Goal: Use online tool/utility: Use online tool/utility

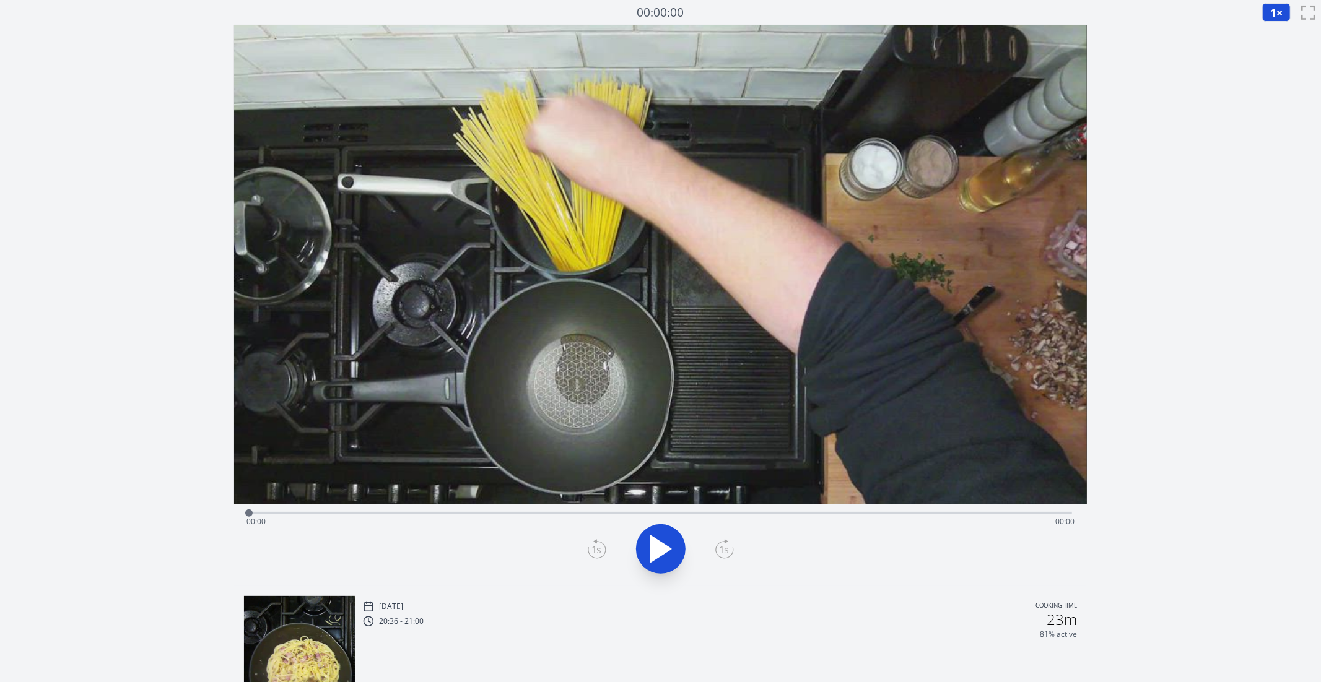
scroll to position [214, 0]
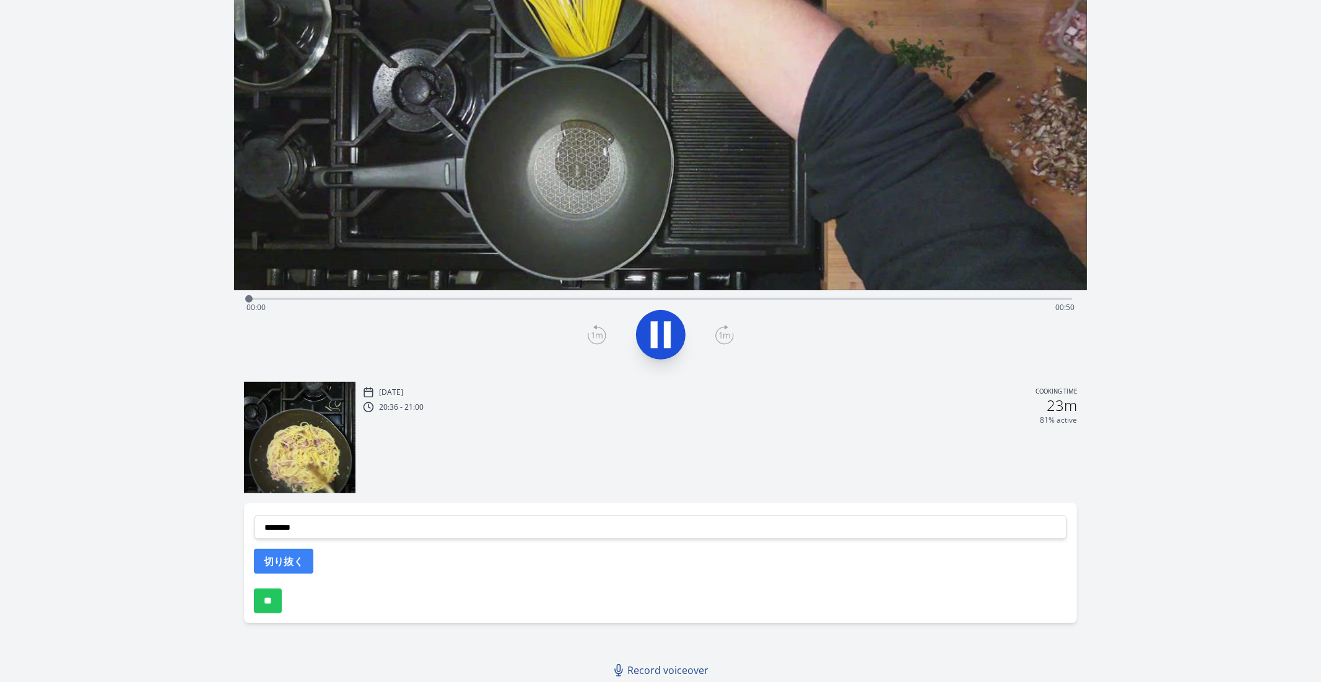
click at [436, 300] on div "Time elapsed: 00:00 Time remaining: 00:50" at bounding box center [660, 308] width 828 height 20
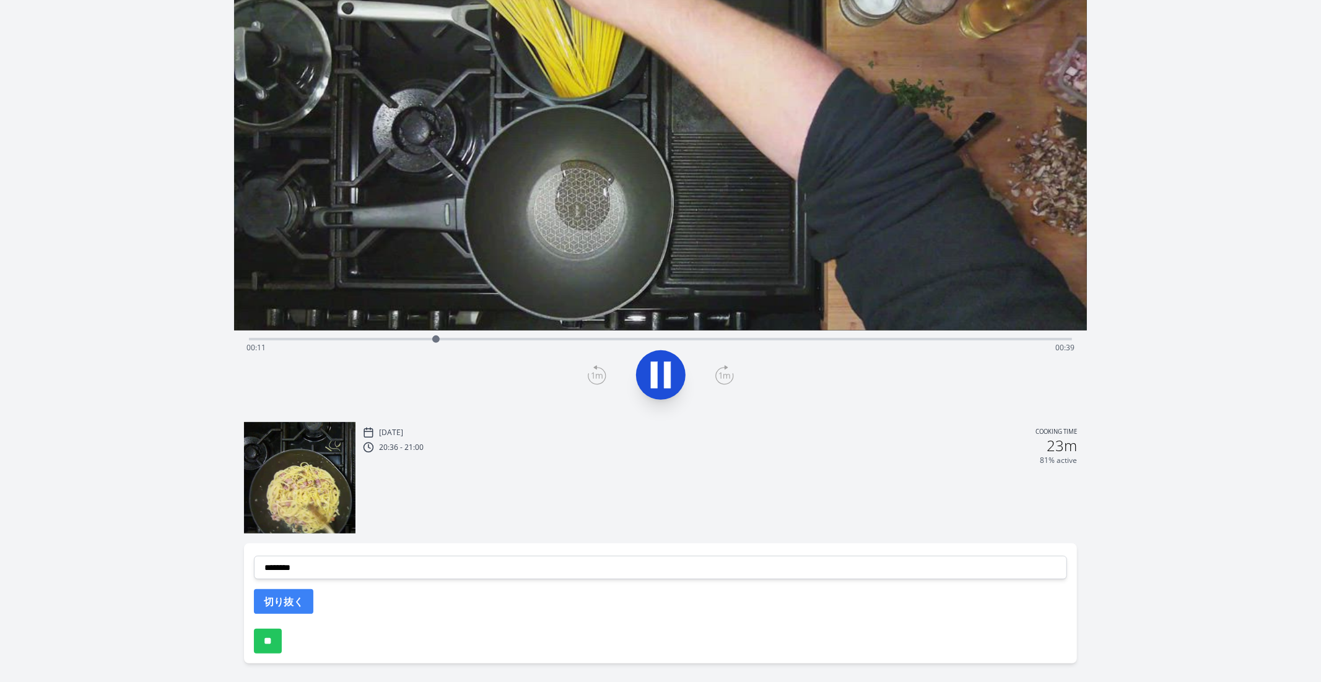
scroll to position [154, 0]
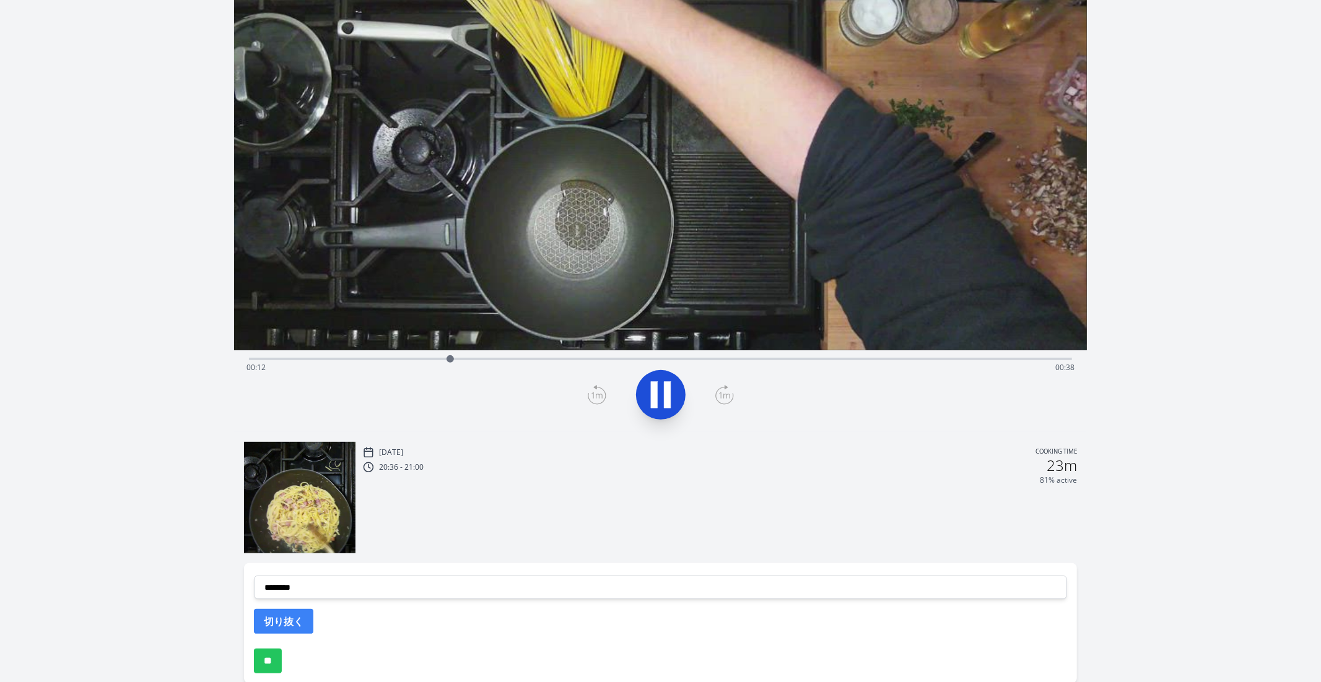
click at [662, 390] on icon at bounding box center [660, 395] width 35 height 35
click at [667, 388] on icon at bounding box center [660, 395] width 35 height 35
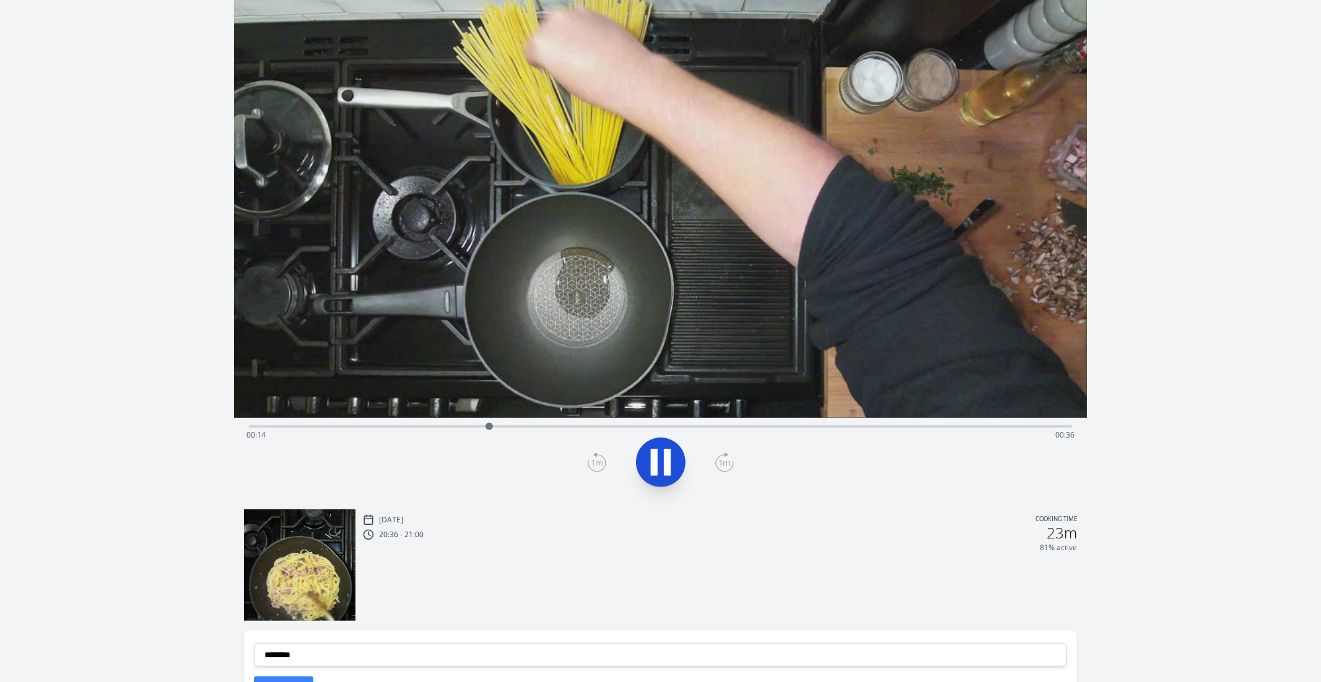
scroll to position [0, 0]
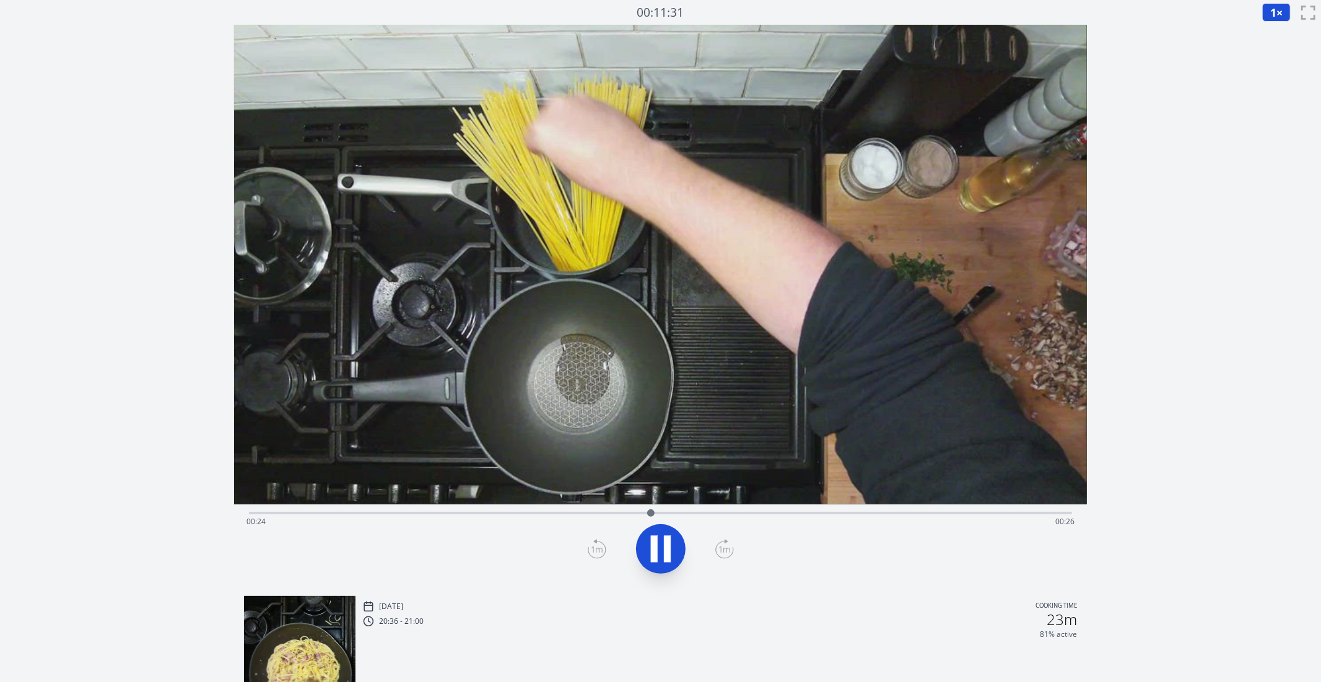
click at [685, 507] on div "Time elapsed: 00:24 Time remaining: 00:26" at bounding box center [660, 512] width 823 height 15
click at [729, 509] on div "Time elapsed: 00:27 Time remaining: 00:23" at bounding box center [660, 512] width 823 height 15
click at [654, 541] on icon at bounding box center [654, 549] width 7 height 27
click at [760, 518] on div "Time elapsed: 00:29 Time remaining: 00:21" at bounding box center [660, 522] width 828 height 20
click at [783, 516] on div "Time elapsed: 00:30 Time remaining: 00:19" at bounding box center [660, 522] width 828 height 20
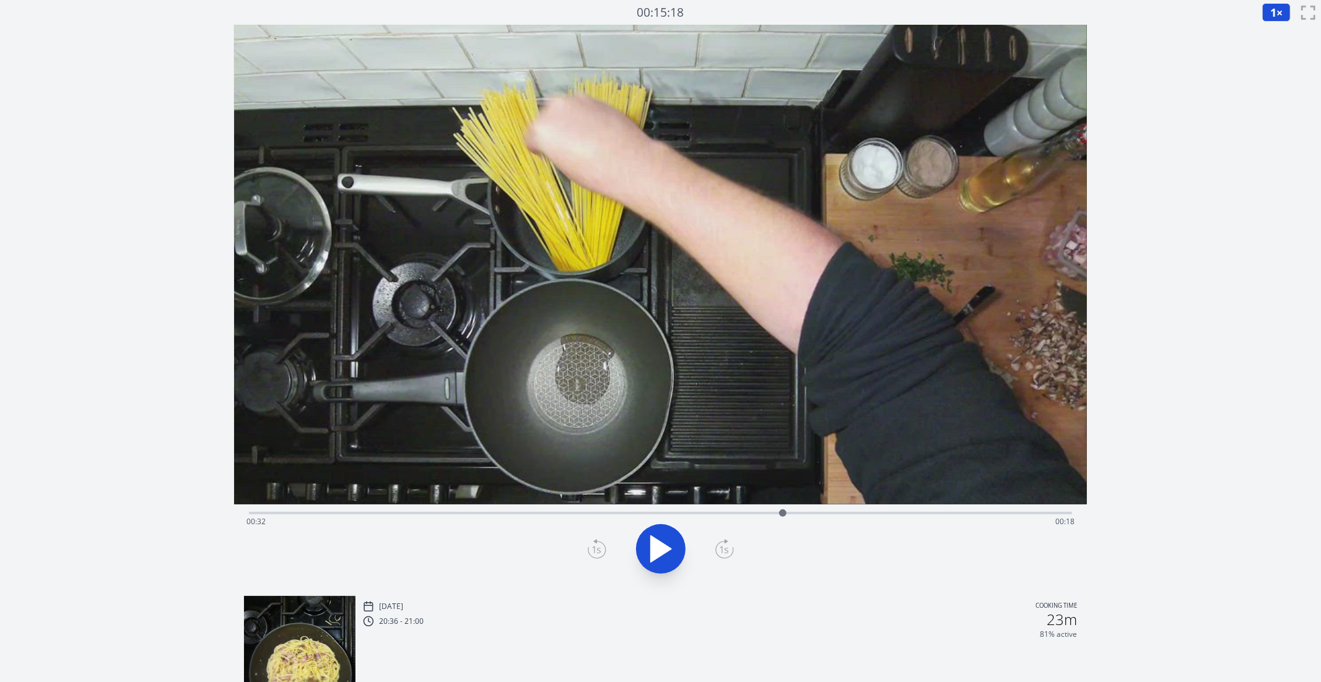
click at [658, 556] on icon at bounding box center [661, 549] width 20 height 26
click at [659, 556] on icon at bounding box center [660, 549] width 35 height 35
click at [597, 550] on icon at bounding box center [597, 549] width 19 height 20
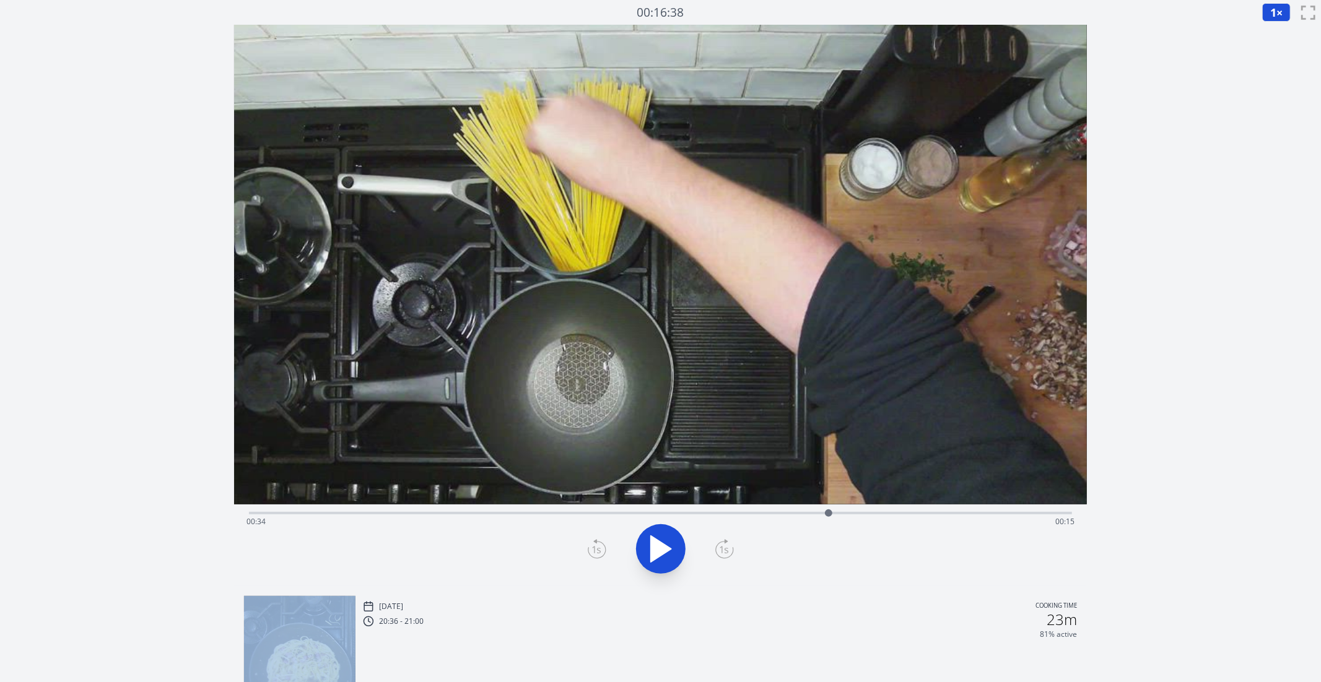
click at [597, 550] on icon at bounding box center [597, 549] width 19 height 20
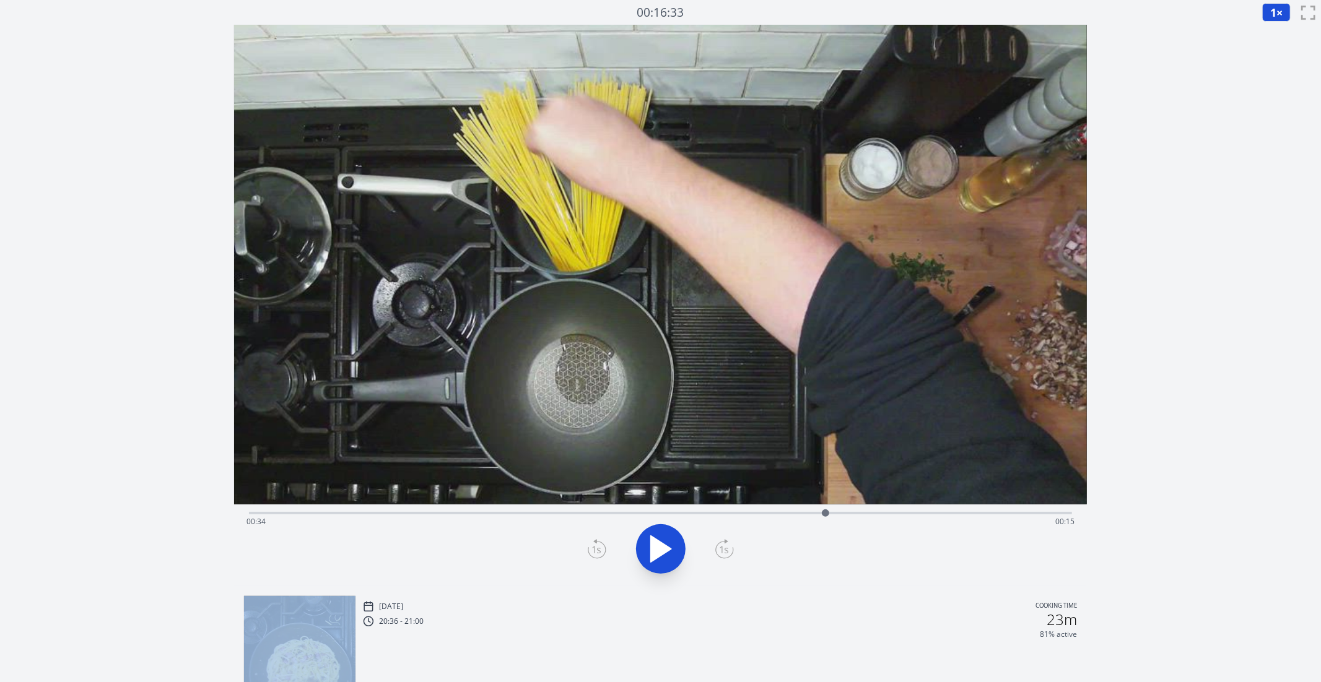
click at [597, 550] on icon at bounding box center [597, 549] width 19 height 20
click at [1277, 14] on button "1 ×" at bounding box center [1276, 12] width 28 height 19
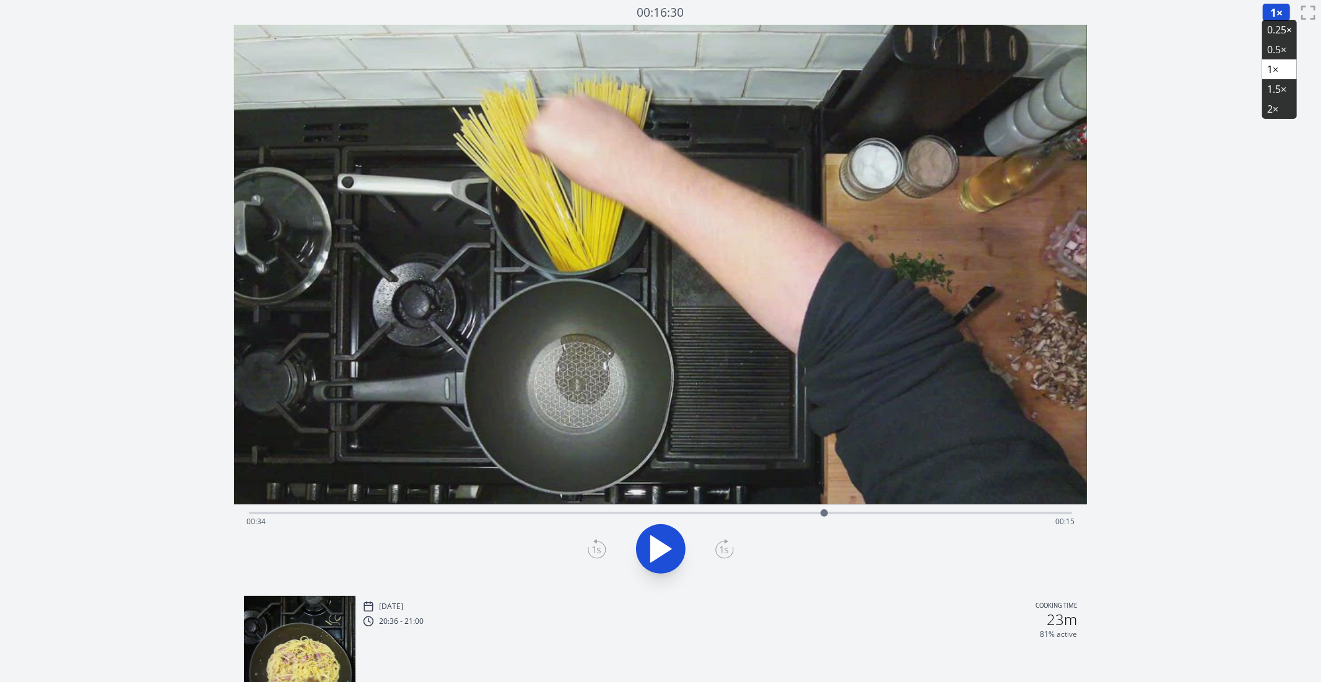
click at [1282, 33] on li "0.25×" at bounding box center [1279, 30] width 35 height 20
click at [773, 516] on div "Time elapsed: 00:34 Time remaining: 00:15" at bounding box center [660, 522] width 828 height 20
click at [802, 514] on div "Time elapsed: 00:31 Time remaining: 00:19" at bounding box center [660, 522] width 828 height 20
click at [792, 515] on div "Time elapsed: 00:33 Time remaining: 00:17" at bounding box center [660, 522] width 828 height 20
click at [656, 560] on icon at bounding box center [660, 549] width 35 height 35
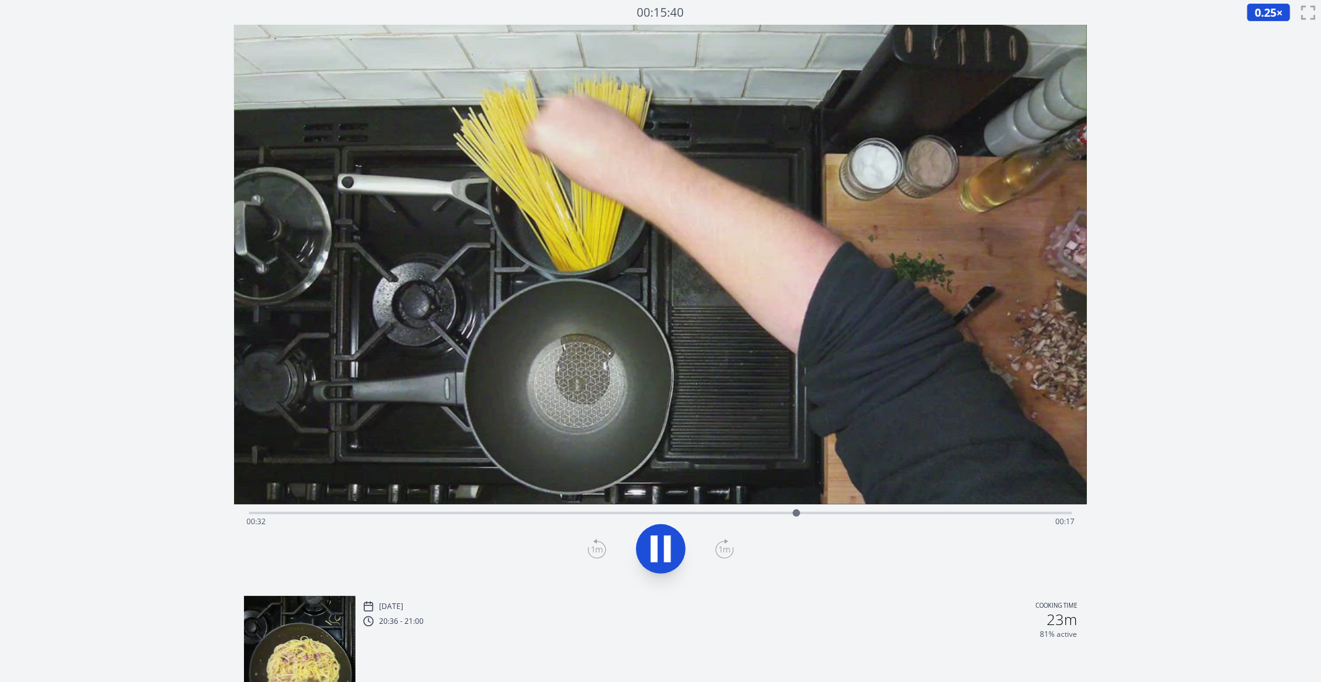
click at [656, 560] on icon at bounding box center [654, 549] width 7 height 27
click at [726, 550] on icon at bounding box center [723, 549] width 9 height 7
click at [596, 545] on icon at bounding box center [597, 549] width 19 height 20
click at [733, 547] on icon at bounding box center [724, 549] width 19 height 20
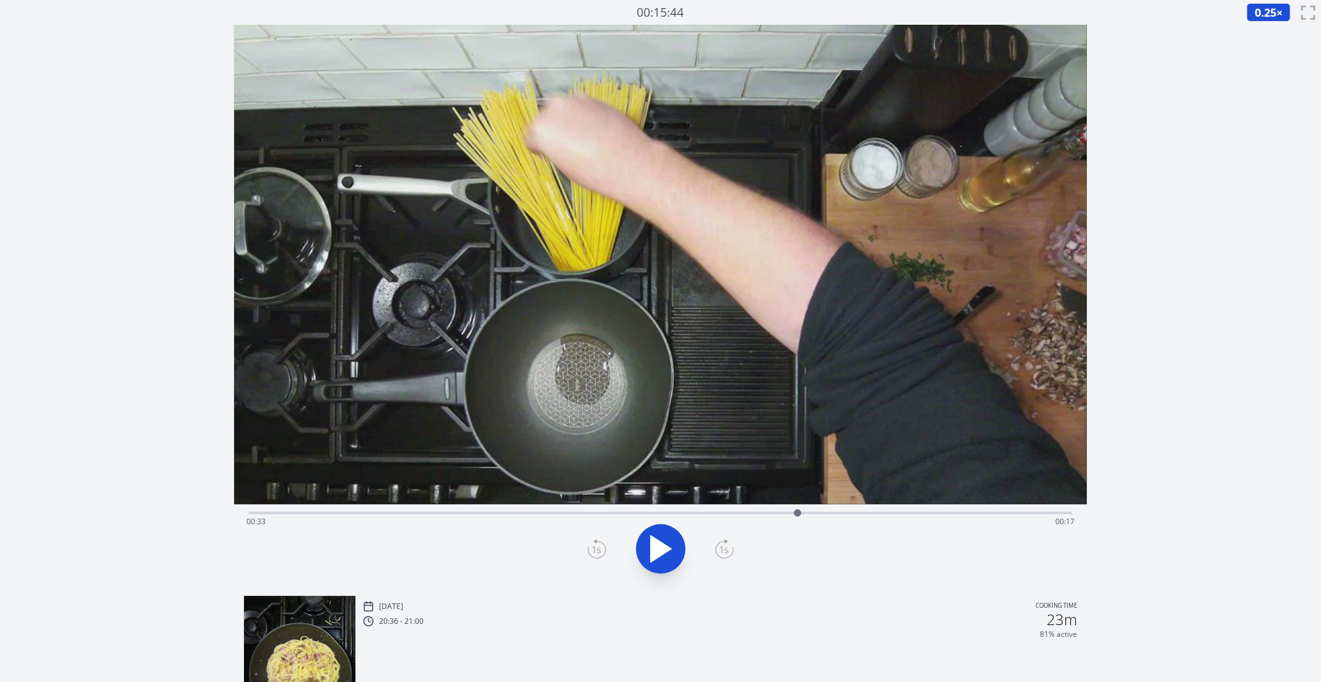
click at [733, 547] on icon at bounding box center [724, 549] width 19 height 20
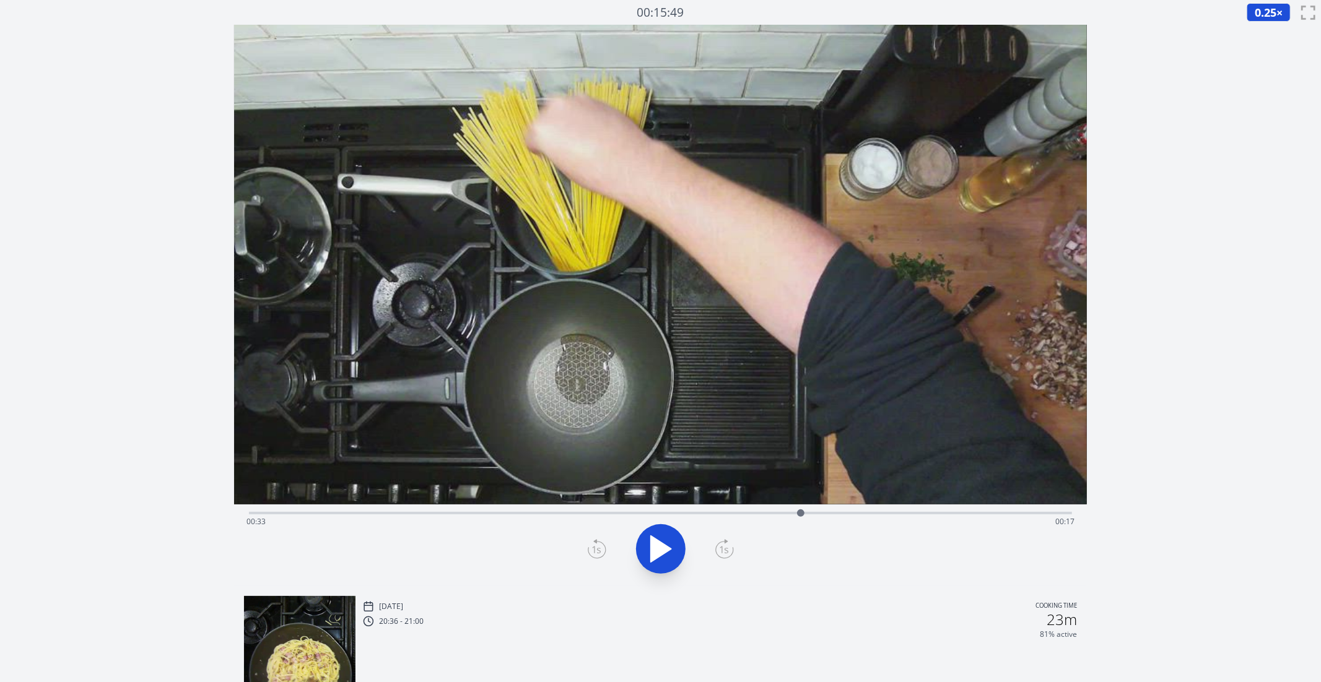
click at [733, 547] on icon at bounding box center [724, 549] width 19 height 20
click at [604, 550] on icon at bounding box center [597, 549] width 19 height 20
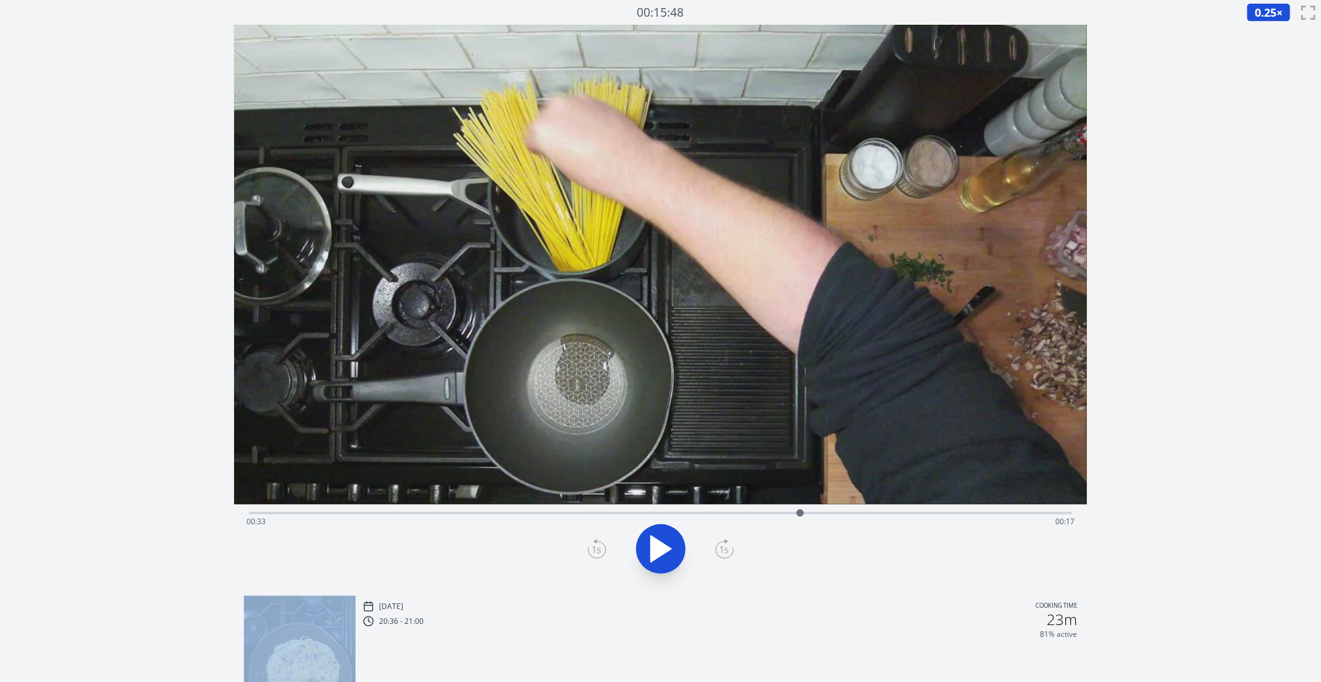
click at [604, 550] on icon at bounding box center [597, 549] width 19 height 20
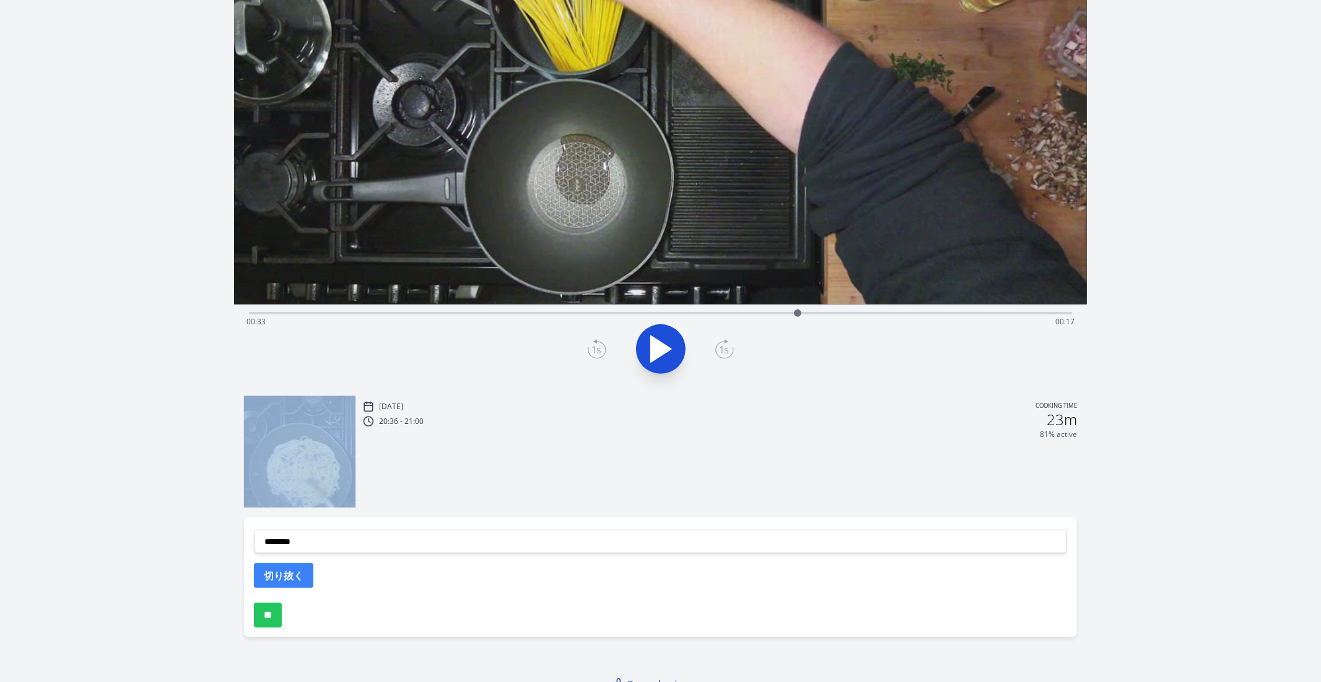
scroll to position [214, 0]
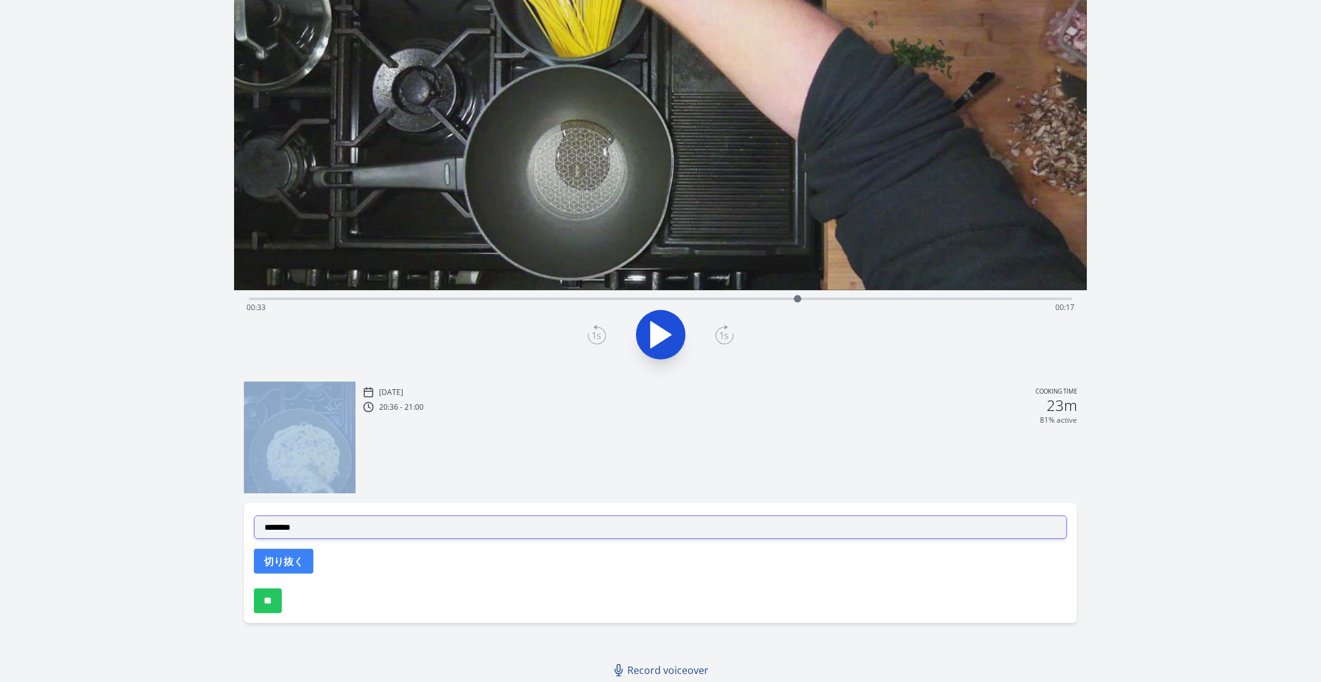
click at [399, 527] on select "**********" at bounding box center [661, 528] width 814 height 24
select select "**********"
click at [254, 516] on select "**********" at bounding box center [661, 528] width 814 height 24
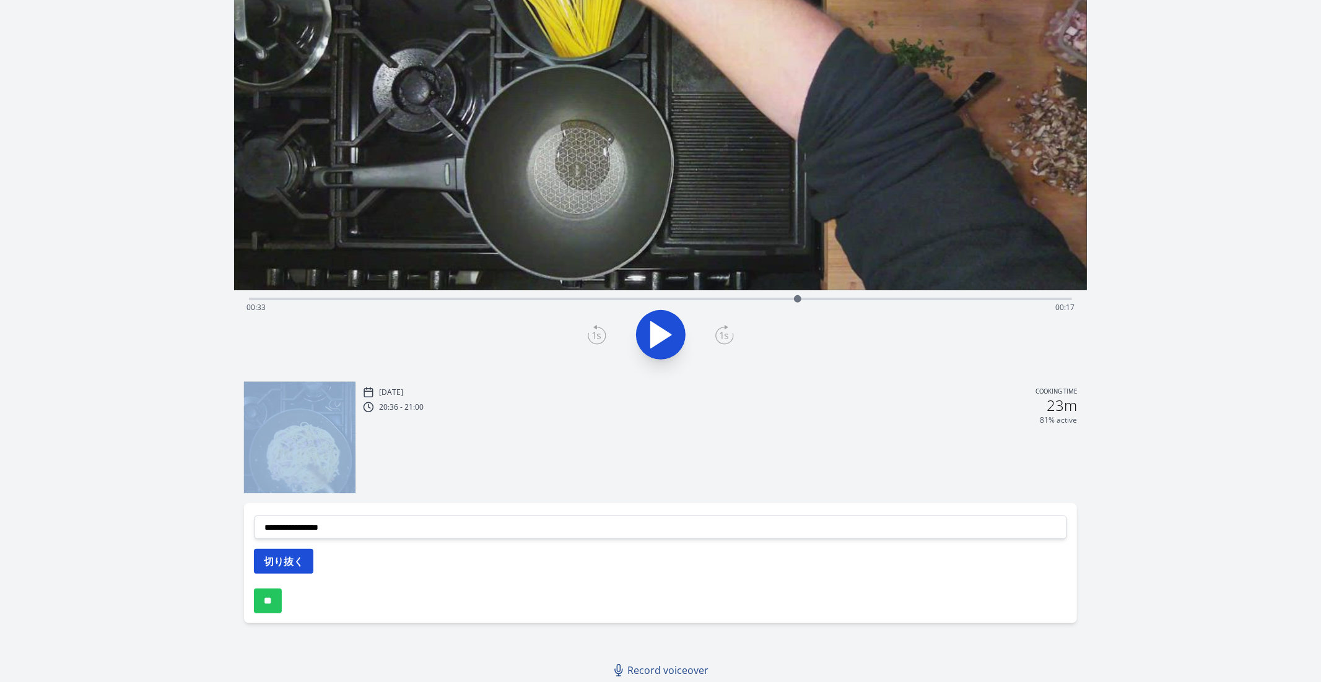
click at [279, 568] on button "切り抜く" at bounding box center [283, 561] width 59 height 25
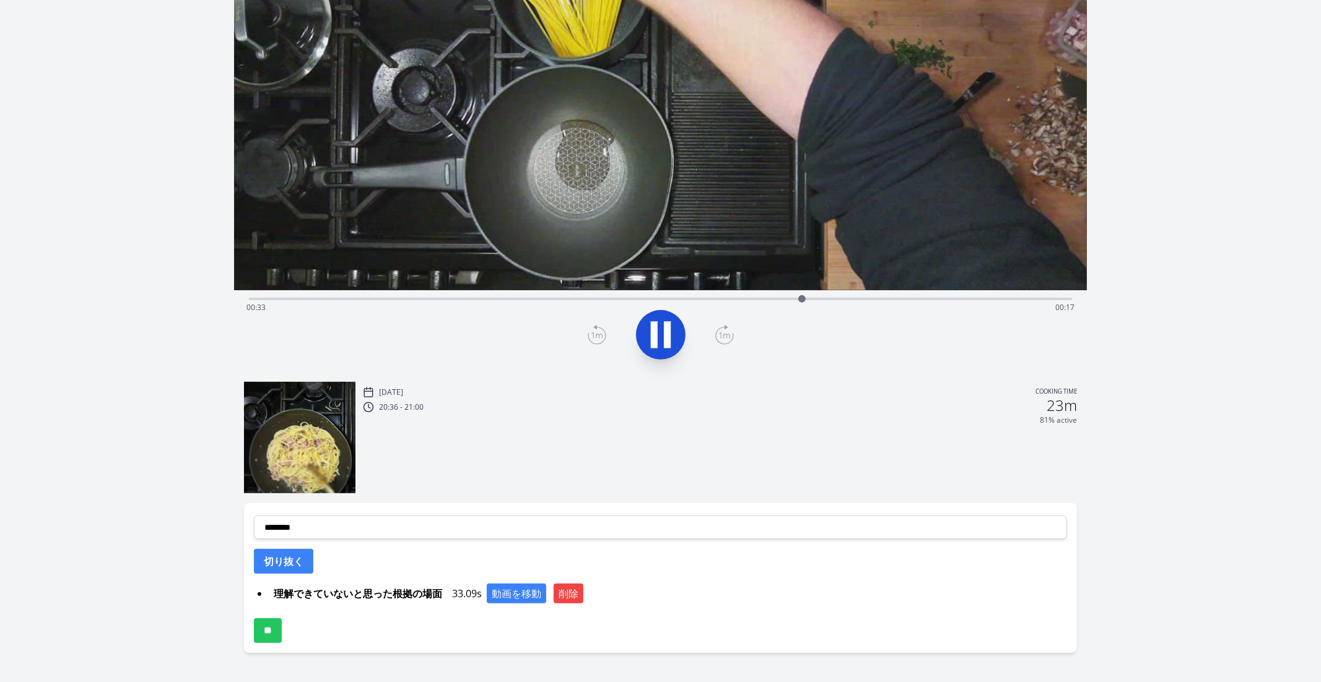
click at [743, 294] on div "Time elapsed: 00:33 Time remaining: 00:17" at bounding box center [660, 297] width 823 height 15
click at [708, 299] on div "Time elapsed: 00:29 Time remaining: 00:20" at bounding box center [660, 308] width 828 height 20
click at [674, 300] on div "Time elapsed: 00:27 Time remaining: 00:22" at bounding box center [660, 308] width 828 height 20
click at [616, 297] on div "Time elapsed: 00:25 Time remaining: 00:24" at bounding box center [660, 297] width 823 height 15
click at [636, 290] on video at bounding box center [660, 51] width 853 height 480
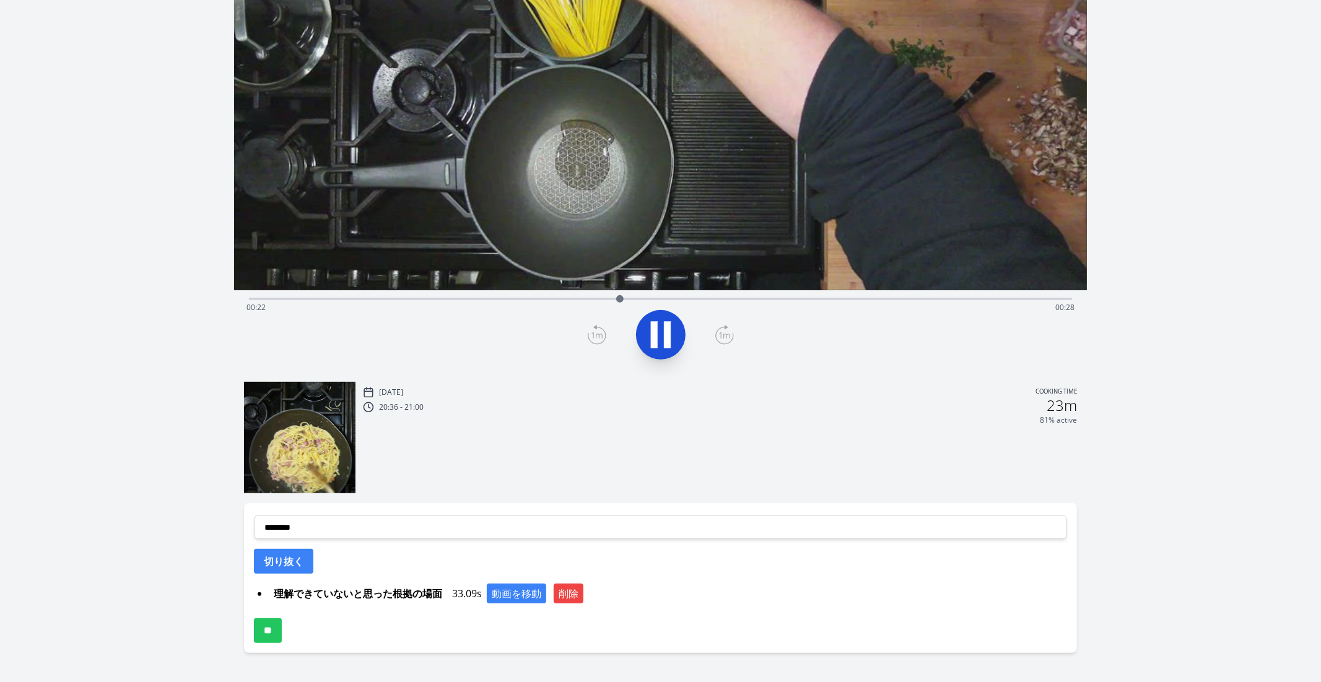
click at [659, 289] on video at bounding box center [660, 51] width 853 height 480
click at [690, 289] on video at bounding box center [660, 51] width 853 height 480
click at [701, 298] on div "Time elapsed: 00:22 Time remaining: 00:28" at bounding box center [660, 308] width 828 height 20
click at [728, 305] on div "Time elapsed: 00:27 Time remaining: 00:23" at bounding box center [660, 308] width 828 height 20
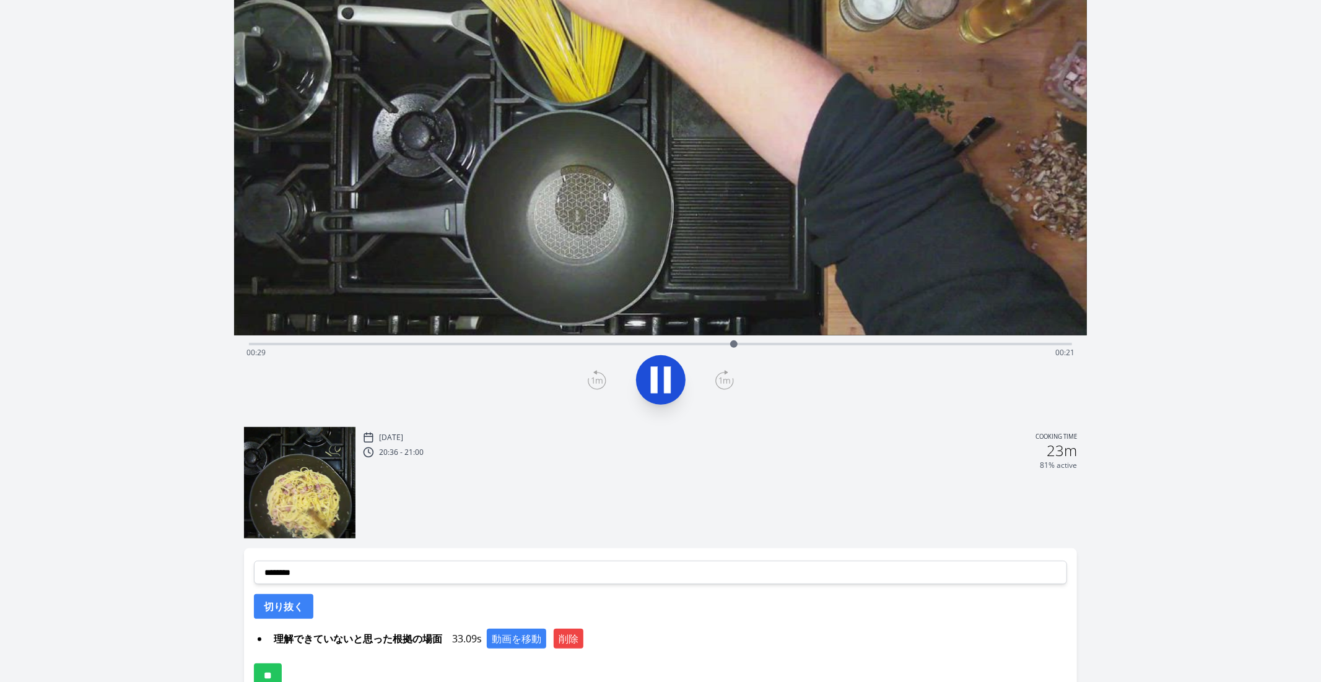
scroll to position [89, 0]
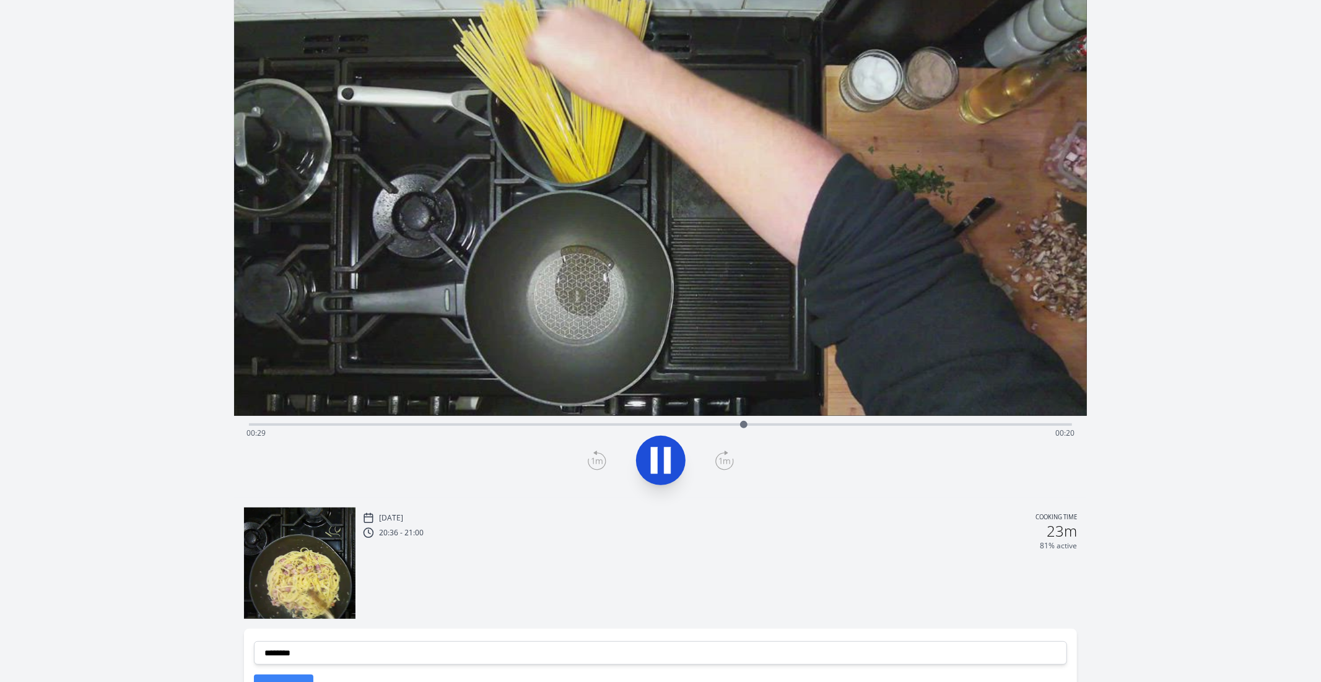
click at [715, 427] on div "Time elapsed: 00:29 Time remaining: 00:20" at bounding box center [660, 433] width 828 height 20
click at [802, 424] on div "Time elapsed: 00:28 Time remaining: 00:22" at bounding box center [660, 433] width 828 height 20
click at [830, 423] on div "Time elapsed: 00:33 Time remaining: 00:17" at bounding box center [660, 433] width 828 height 20
click at [723, 430] on div "Time elapsed: 00:35 Time remaining: 00:15" at bounding box center [660, 433] width 828 height 20
click at [685, 424] on div "Time elapsed: 00:28 Time remaining: 00:21" at bounding box center [660, 433] width 828 height 20
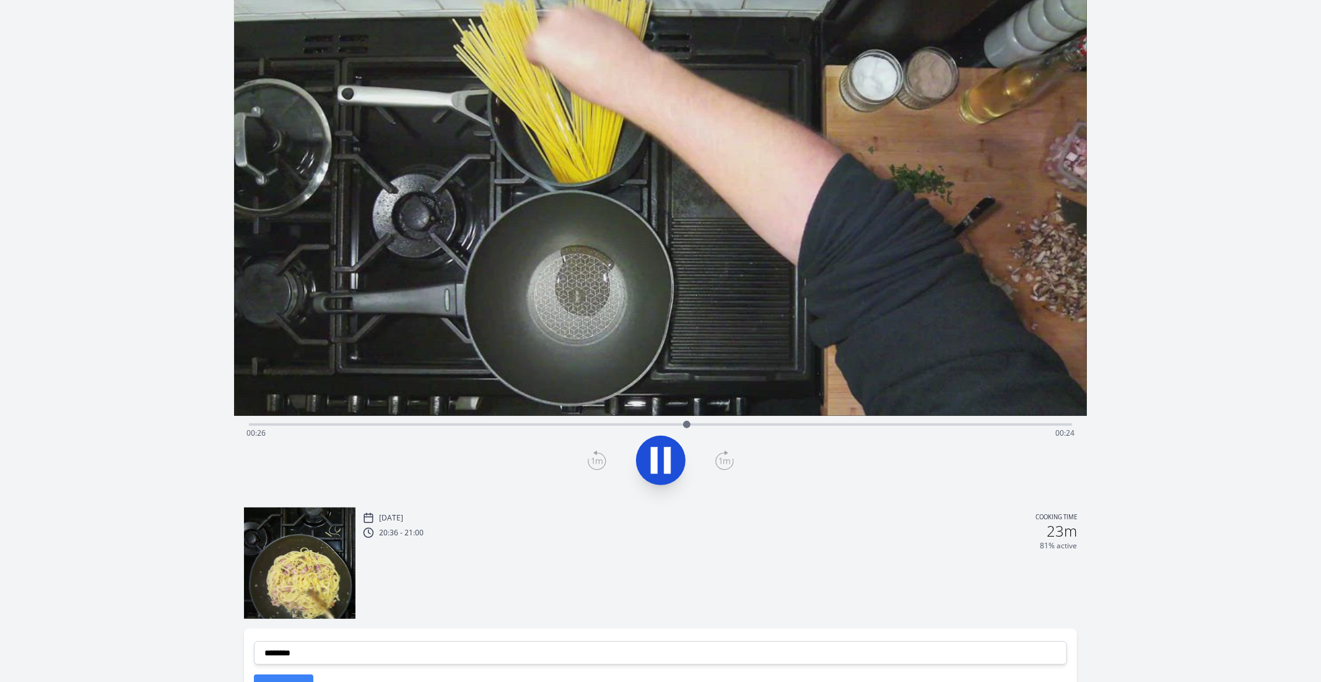
click at [659, 420] on div "Time elapsed: 00:26 Time remaining: 00:24" at bounding box center [660, 423] width 823 height 15
click at [693, 420] on div "Time elapsed: 00:24 Time remaining: 00:25" at bounding box center [660, 423] width 823 height 15
click at [714, 421] on div "Time elapsed: 00:26 Time remaining: 00:23" at bounding box center [660, 423] width 823 height 15
click at [718, 464] on icon at bounding box center [724, 461] width 19 height 20
click at [675, 462] on icon at bounding box center [660, 460] width 35 height 35
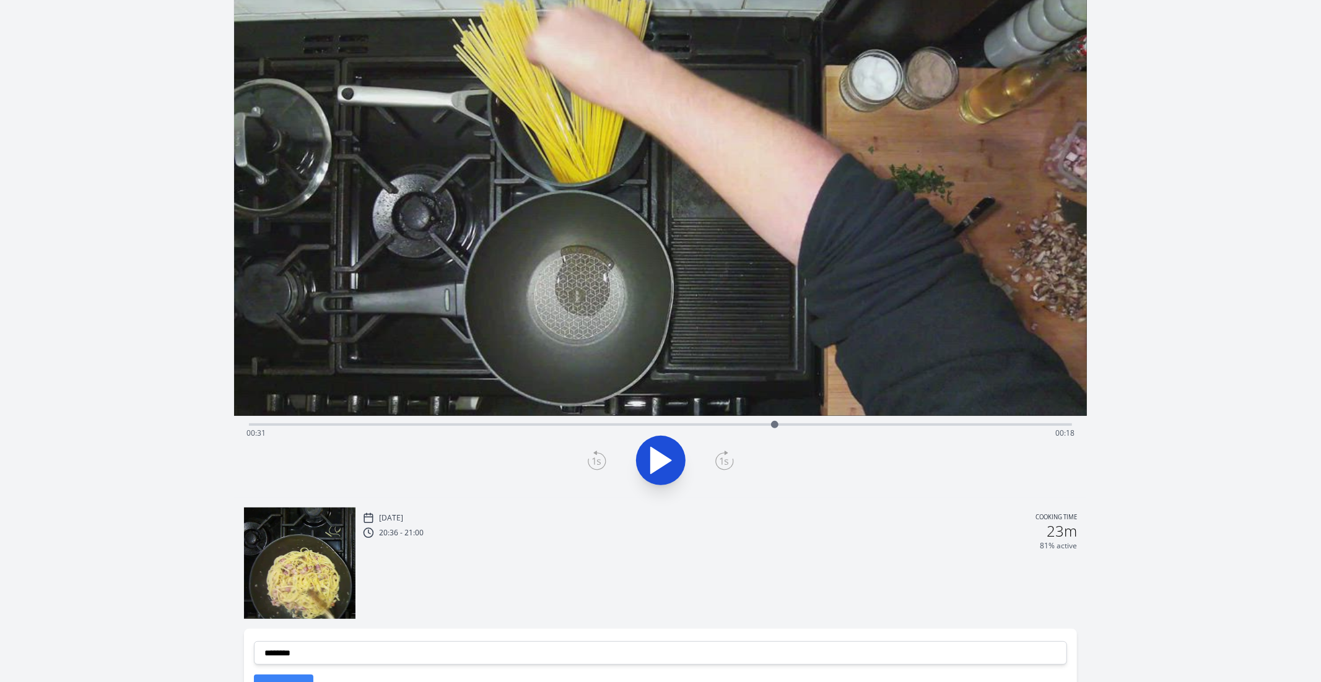
click at [724, 463] on icon at bounding box center [723, 461] width 9 height 7
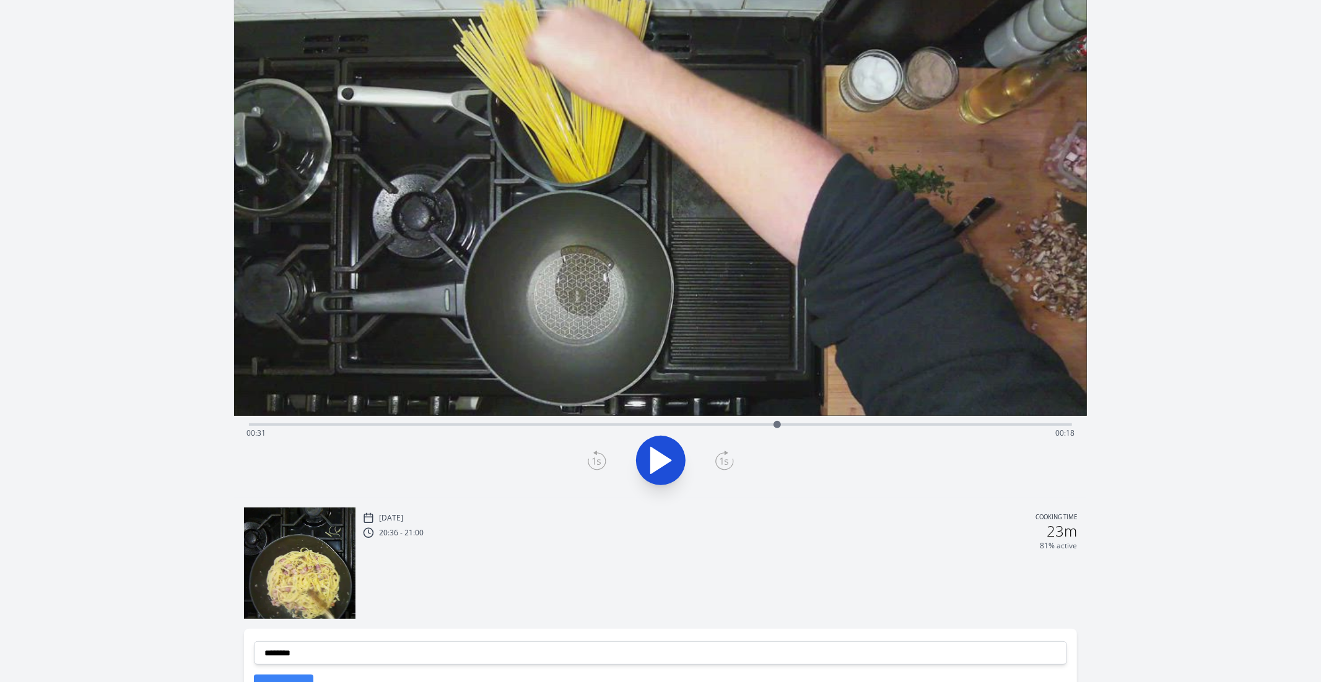
click at [724, 463] on icon at bounding box center [723, 461] width 9 height 7
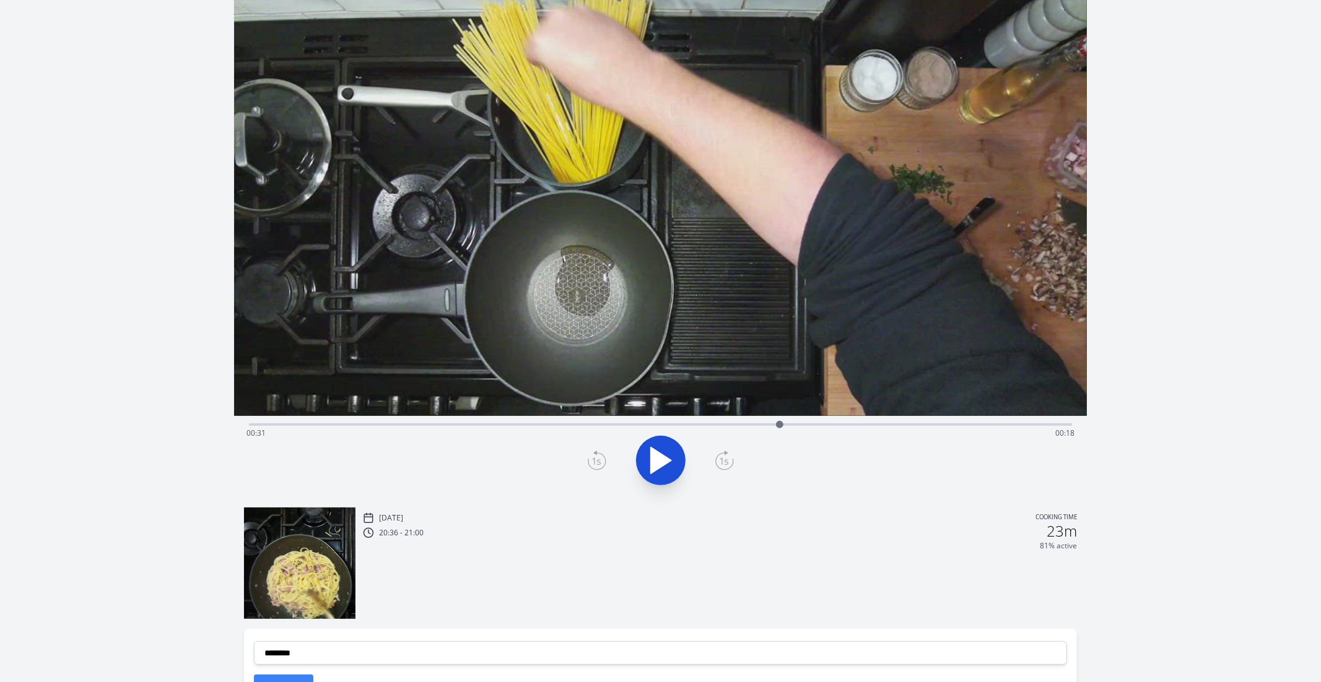
click at [724, 463] on icon at bounding box center [723, 461] width 9 height 7
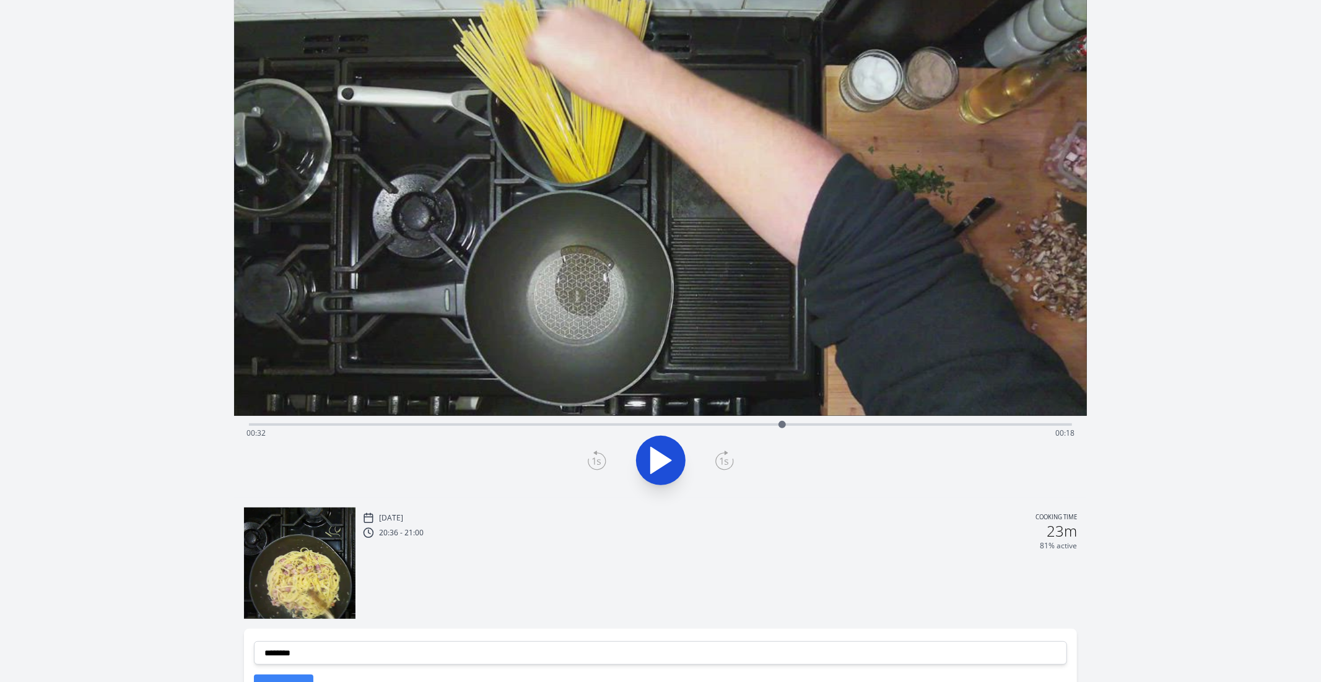
click at [724, 463] on icon at bounding box center [723, 461] width 9 height 7
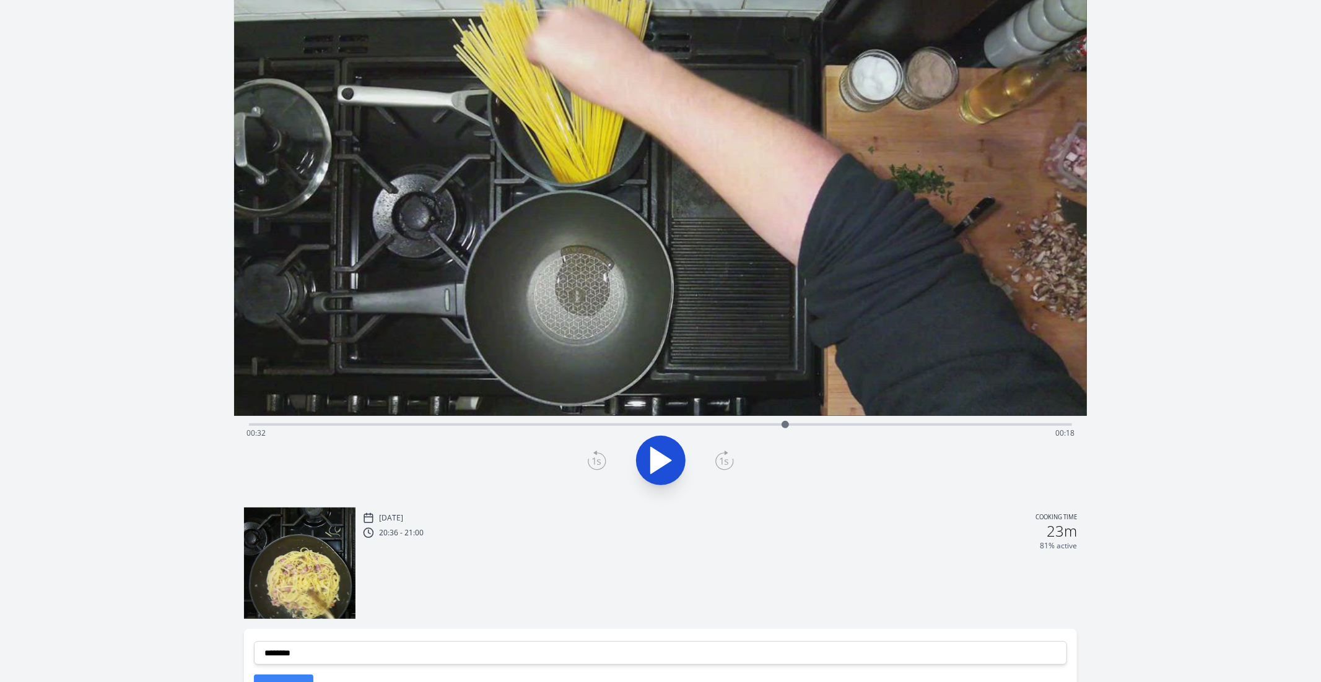
click at [724, 463] on icon at bounding box center [723, 461] width 9 height 7
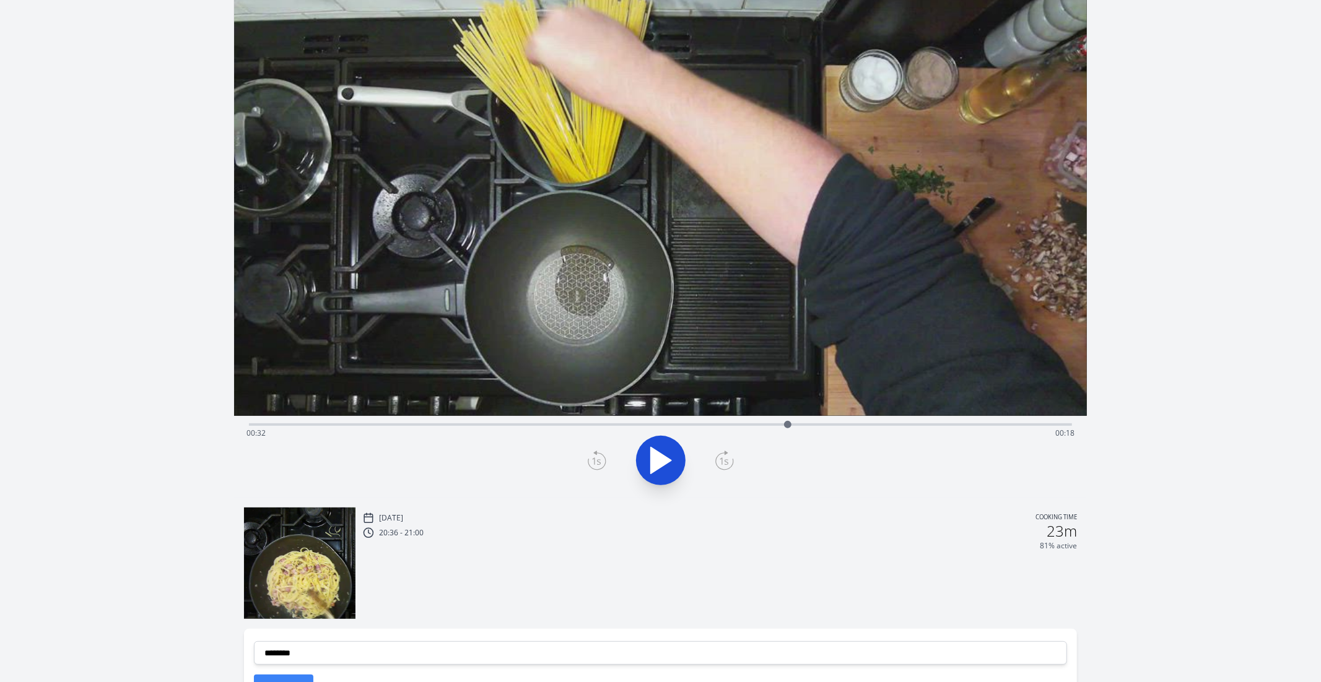
click at [724, 463] on icon at bounding box center [723, 461] width 9 height 7
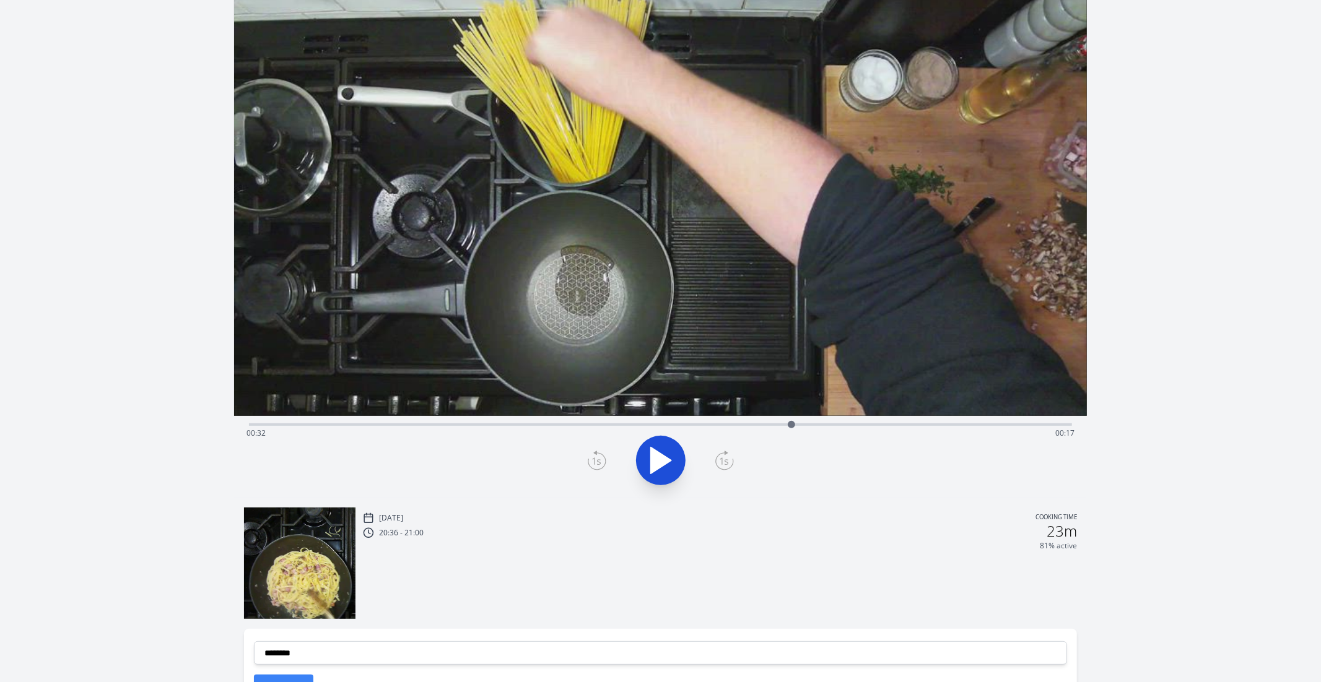
click at [599, 454] on icon at bounding box center [597, 461] width 19 height 20
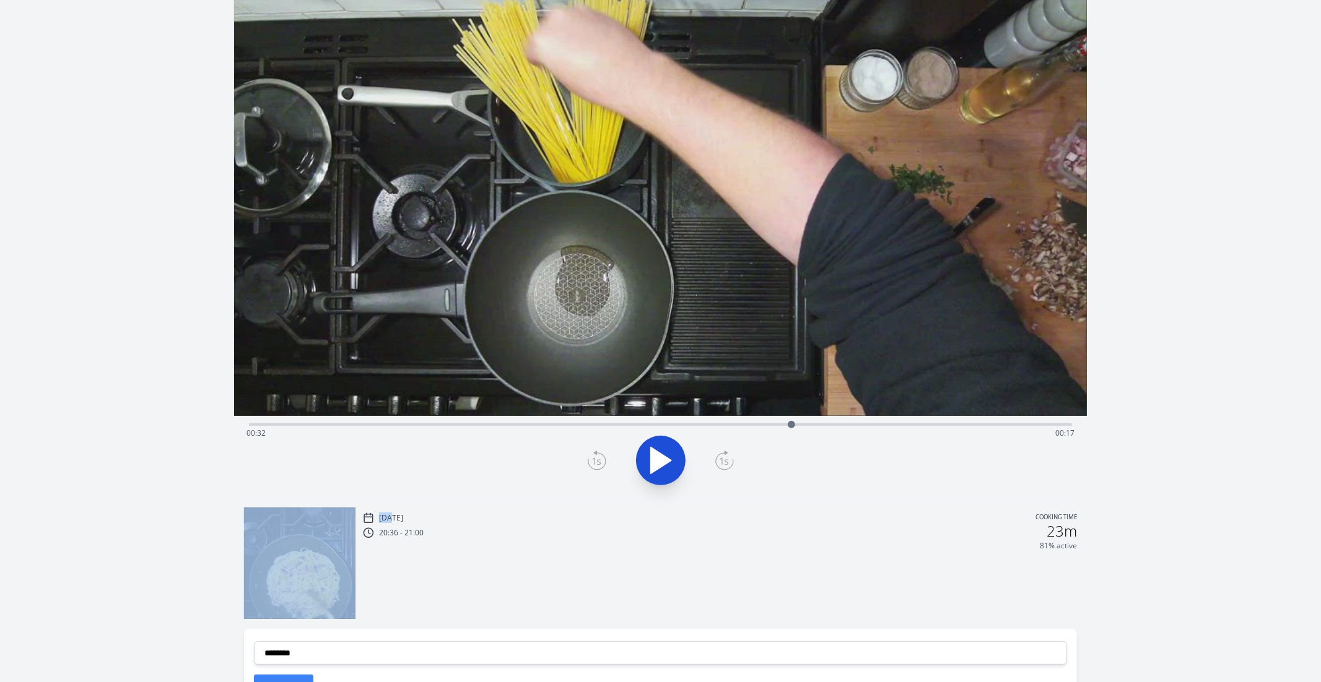
click at [599, 454] on icon at bounding box center [597, 461] width 19 height 20
click at [729, 456] on icon at bounding box center [724, 461] width 19 height 20
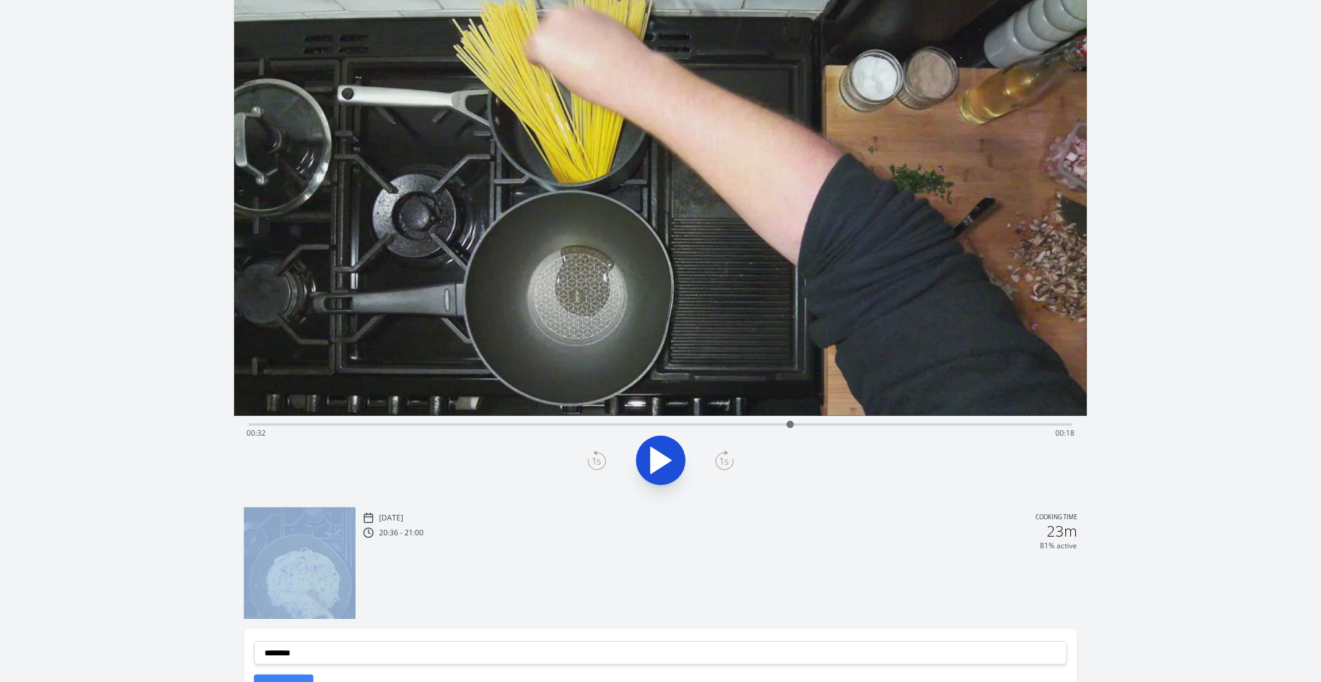
click at [723, 462] on icon at bounding box center [724, 461] width 19 height 20
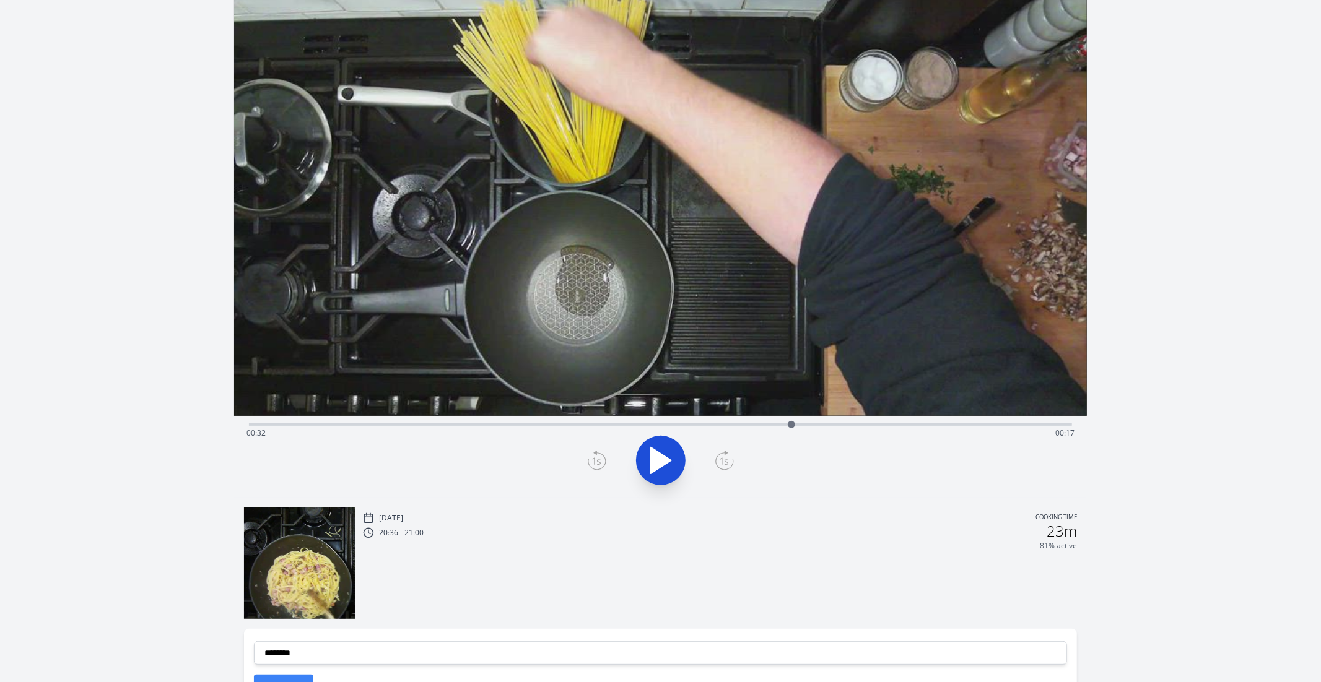
click at [643, 561] on div "[DATE] Cooking time 20:36 - 21:00 23m 81% active" at bounding box center [720, 564] width 714 height 109
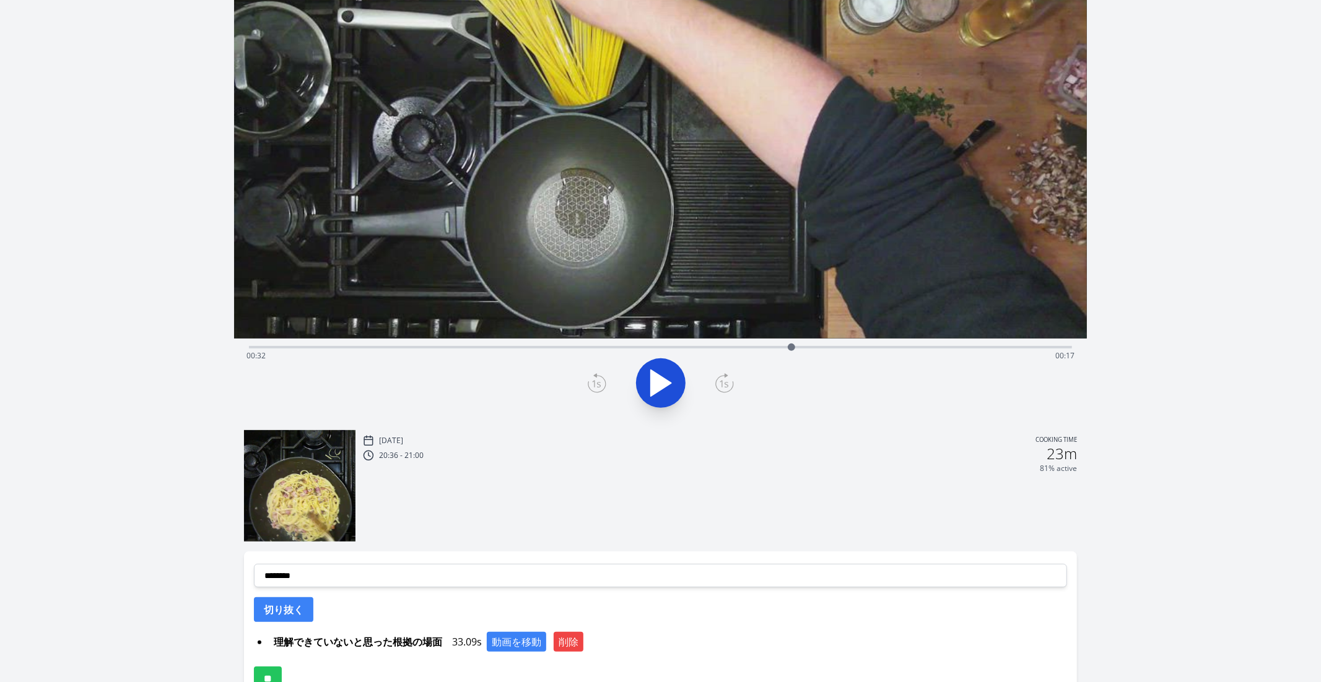
scroll to position [193, 0]
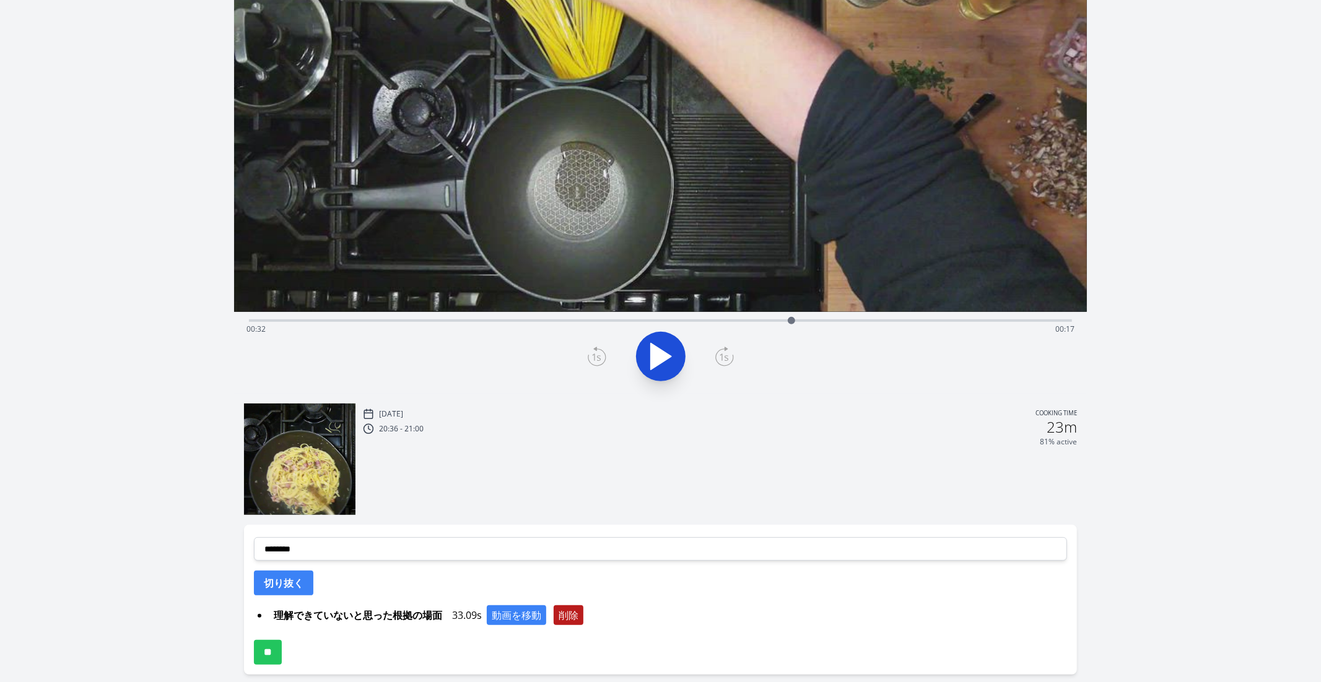
click at [580, 616] on button "削除" at bounding box center [568, 616] width 30 height 20
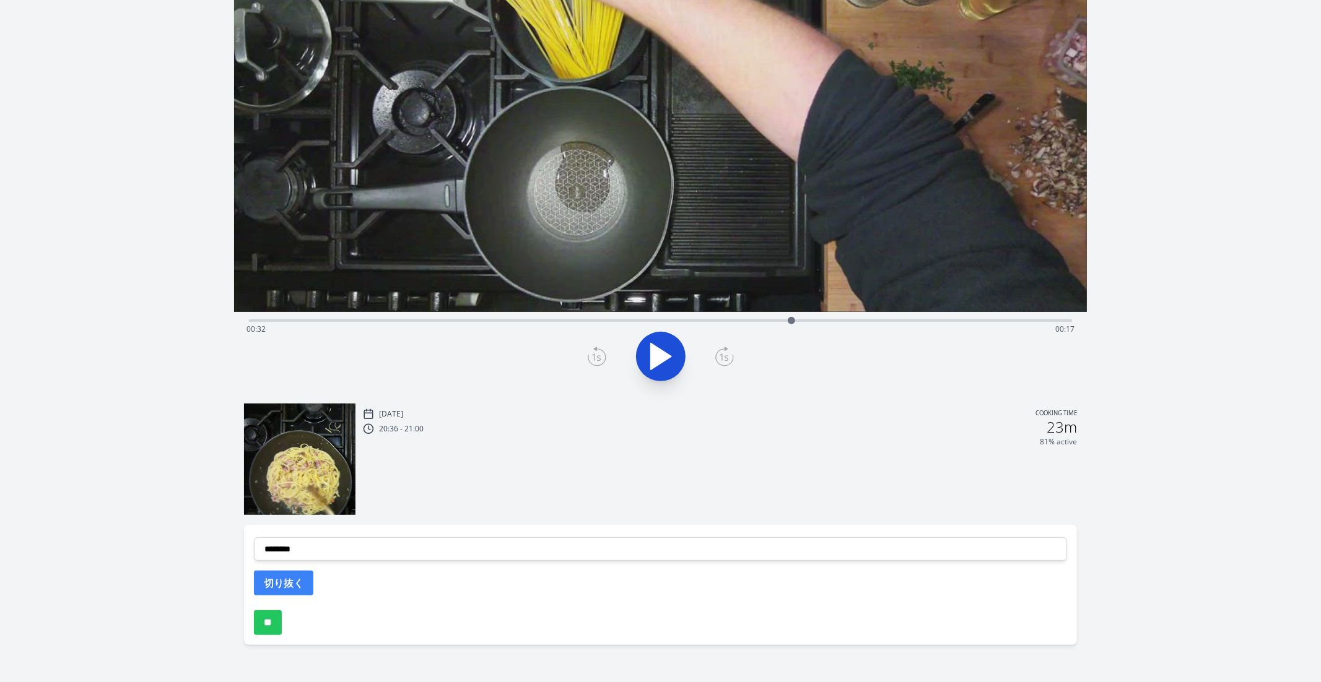
click at [648, 317] on div "Time elapsed: 00:32 Time remaining: 00:17" at bounding box center [660, 319] width 823 height 15
click at [682, 321] on div "Time elapsed: 00:24 Time remaining: 00:26" at bounding box center [660, 329] width 828 height 20
click at [706, 321] on div "Time elapsed: 00:26 Time remaining: 00:24" at bounding box center [660, 329] width 828 height 20
click at [729, 321] on div "Time elapsed: 00:27 Time remaining: 00:23" at bounding box center [660, 329] width 828 height 20
click at [699, 317] on div "Time elapsed: 00:28 Time remaining: 00:21" at bounding box center [660, 319] width 823 height 15
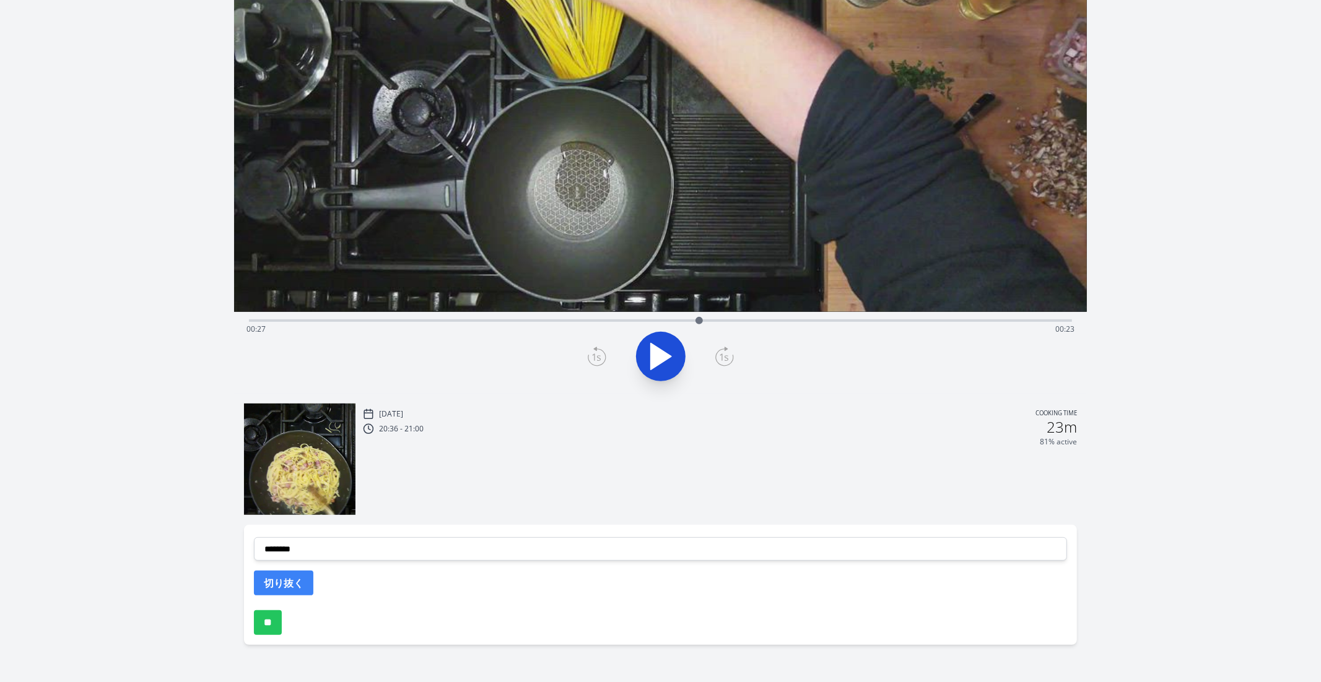
click at [600, 354] on icon at bounding box center [597, 357] width 19 height 20
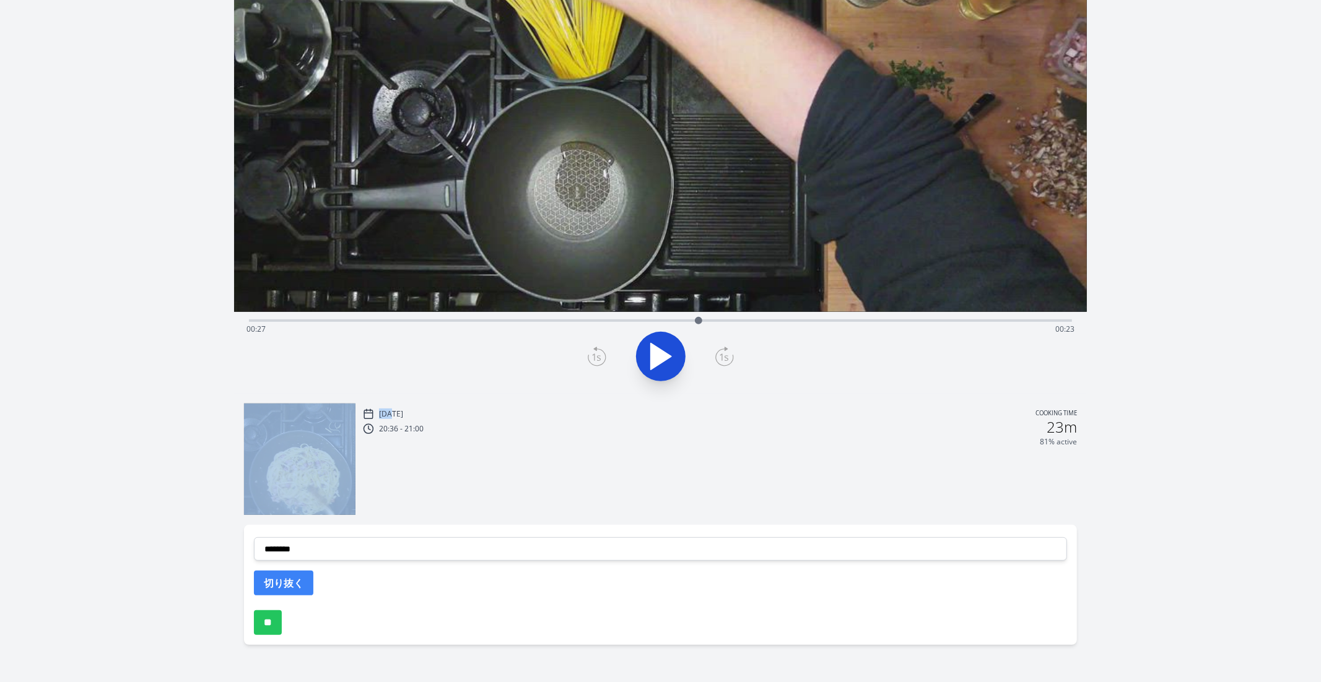
click at [600, 354] on icon at bounding box center [597, 357] width 19 height 20
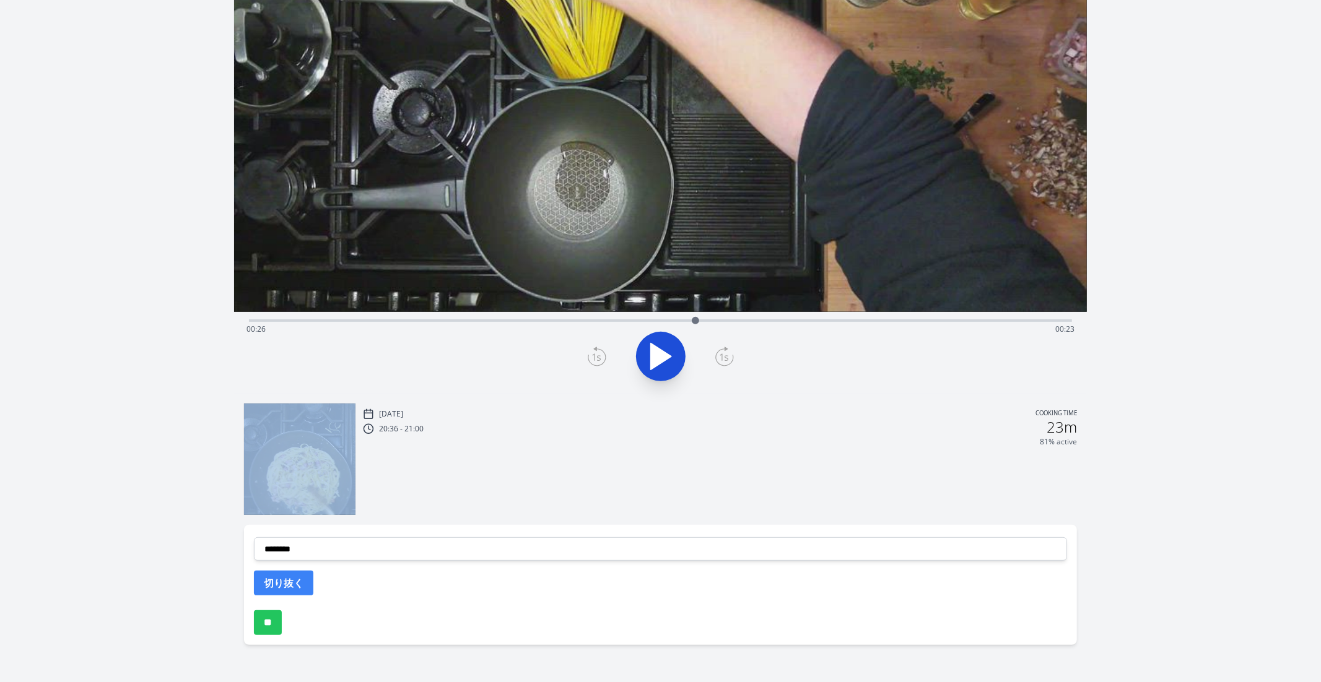
click at [731, 356] on icon at bounding box center [724, 357] width 19 height 20
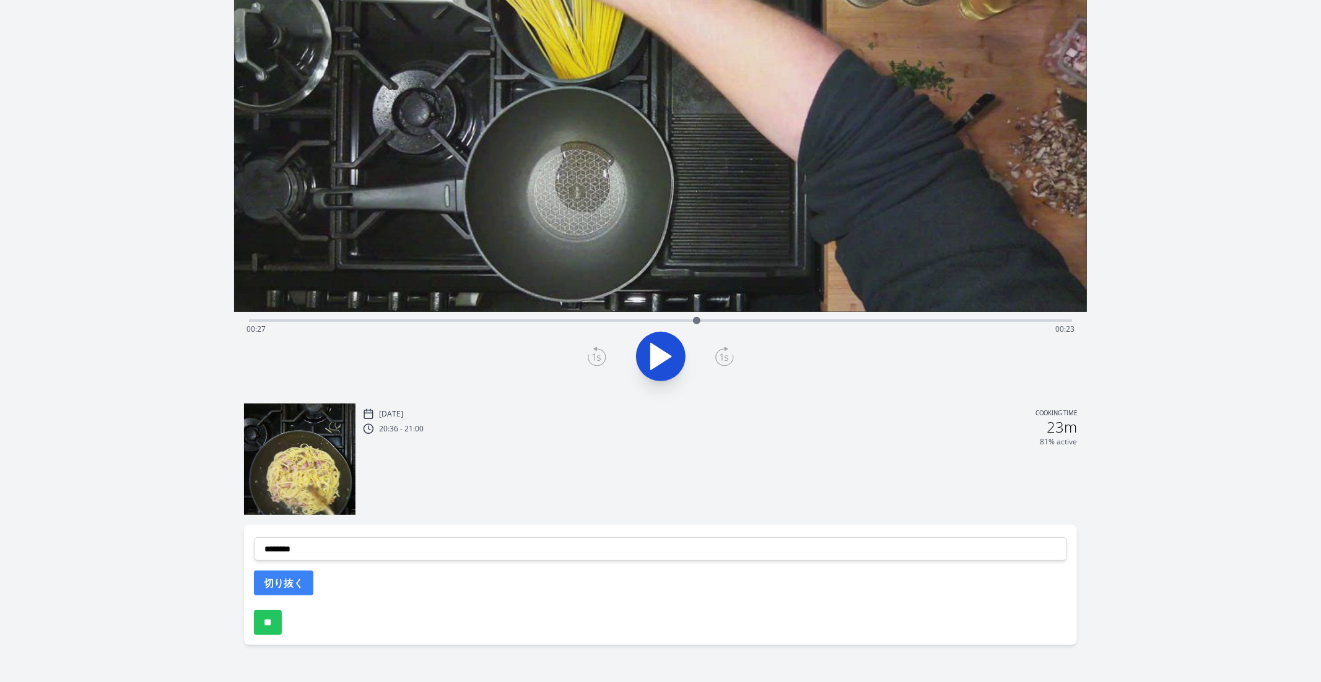
click at [592, 353] on icon at bounding box center [597, 357] width 19 height 20
click at [739, 355] on div at bounding box center [660, 356] width 838 height 59
click at [724, 355] on icon at bounding box center [724, 357] width 19 height 20
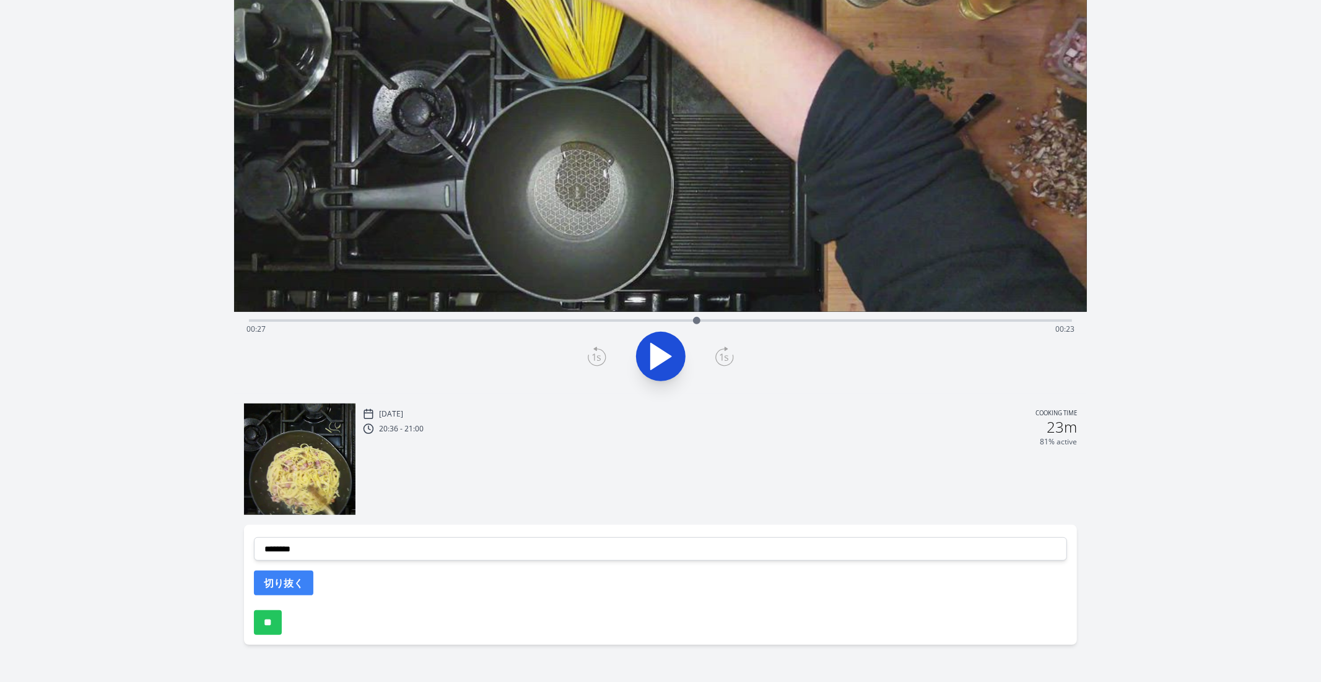
click at [601, 358] on icon at bounding box center [597, 357] width 19 height 20
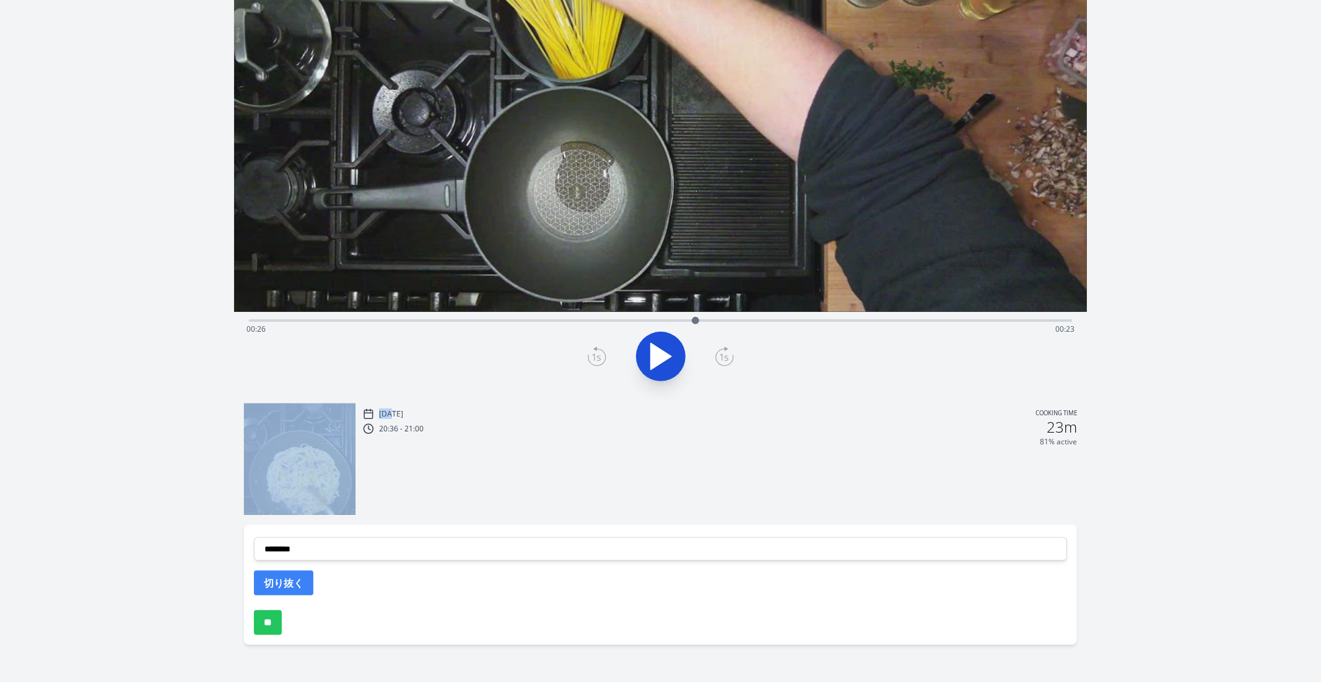
click at [601, 358] on icon at bounding box center [597, 357] width 19 height 20
click at [722, 363] on icon at bounding box center [724, 357] width 19 height 20
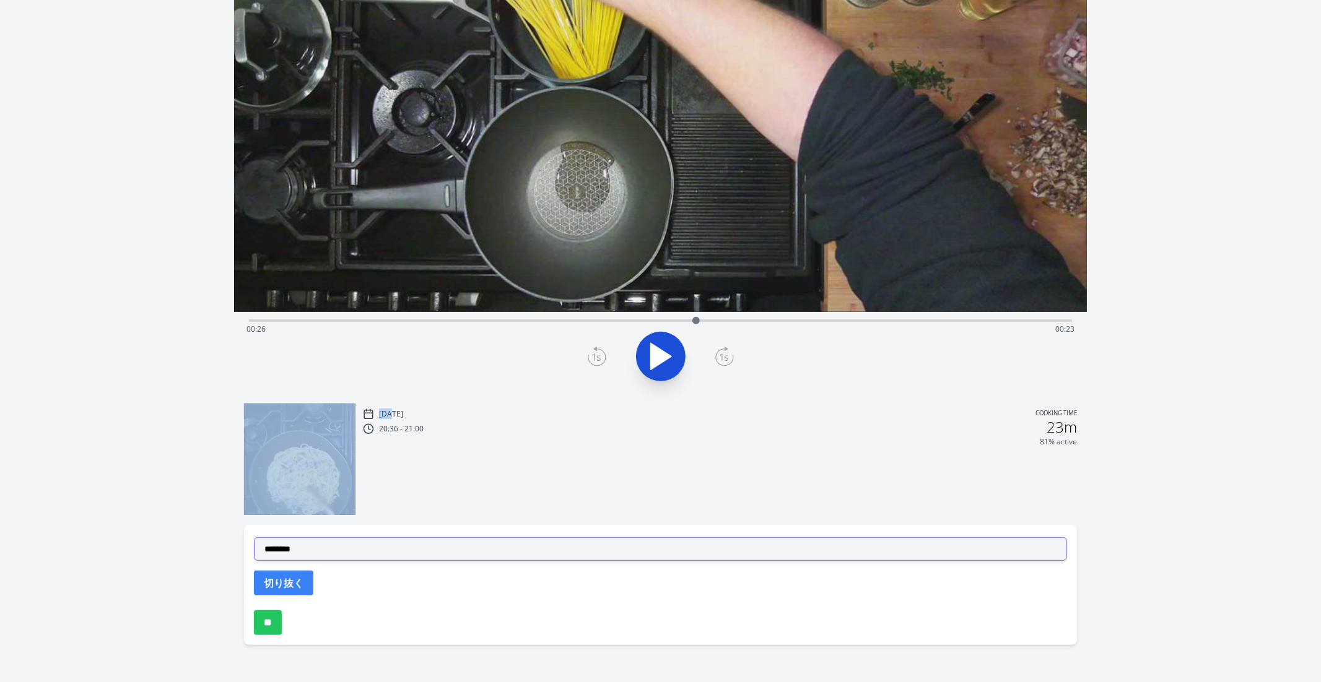
click at [394, 558] on select "**********" at bounding box center [661, 549] width 814 height 24
select select "**********"
click at [254, 537] on select "**********" at bounding box center [661, 549] width 814 height 24
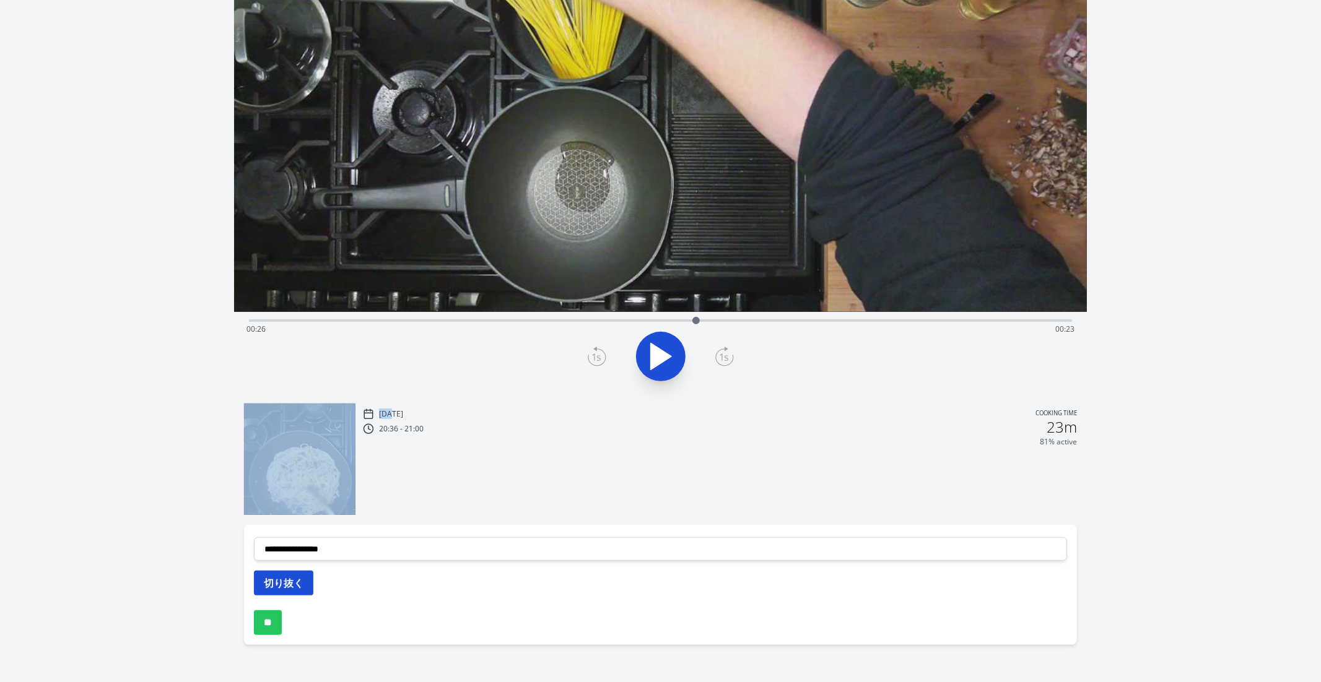
click at [280, 589] on button "切り抜く" at bounding box center [283, 583] width 59 height 25
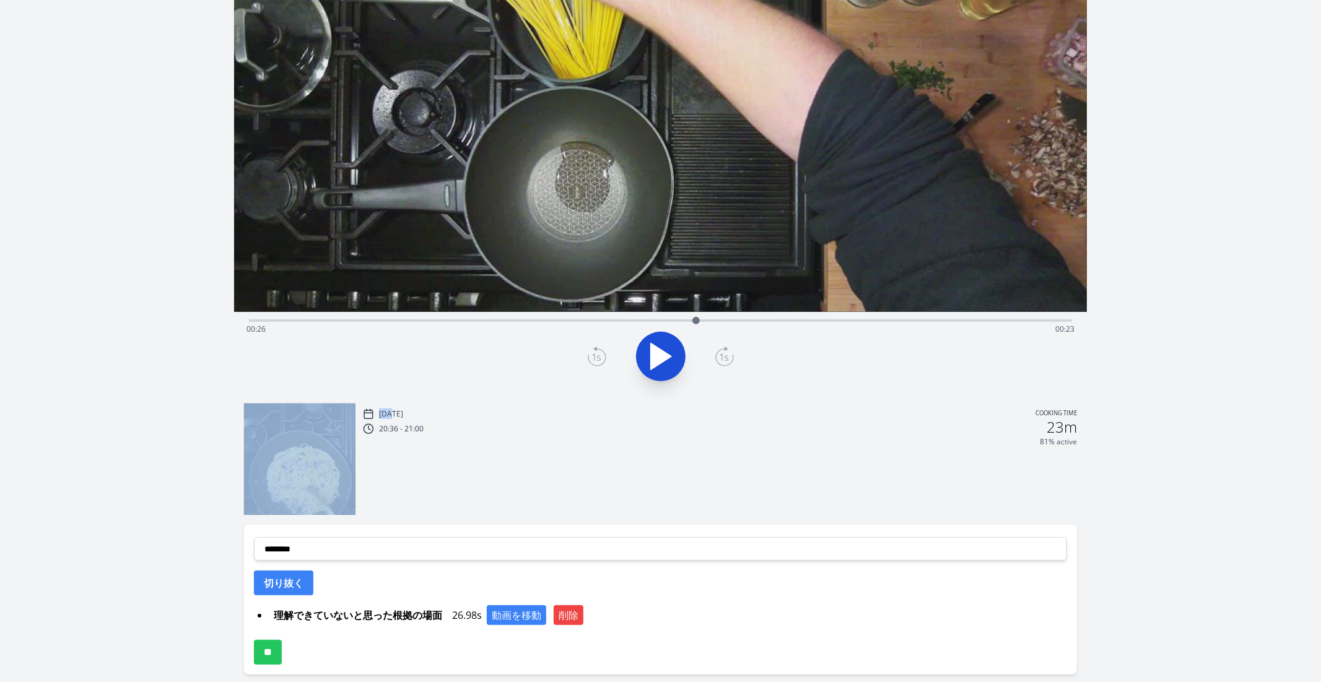
click at [726, 355] on icon at bounding box center [723, 357] width 9 height 7
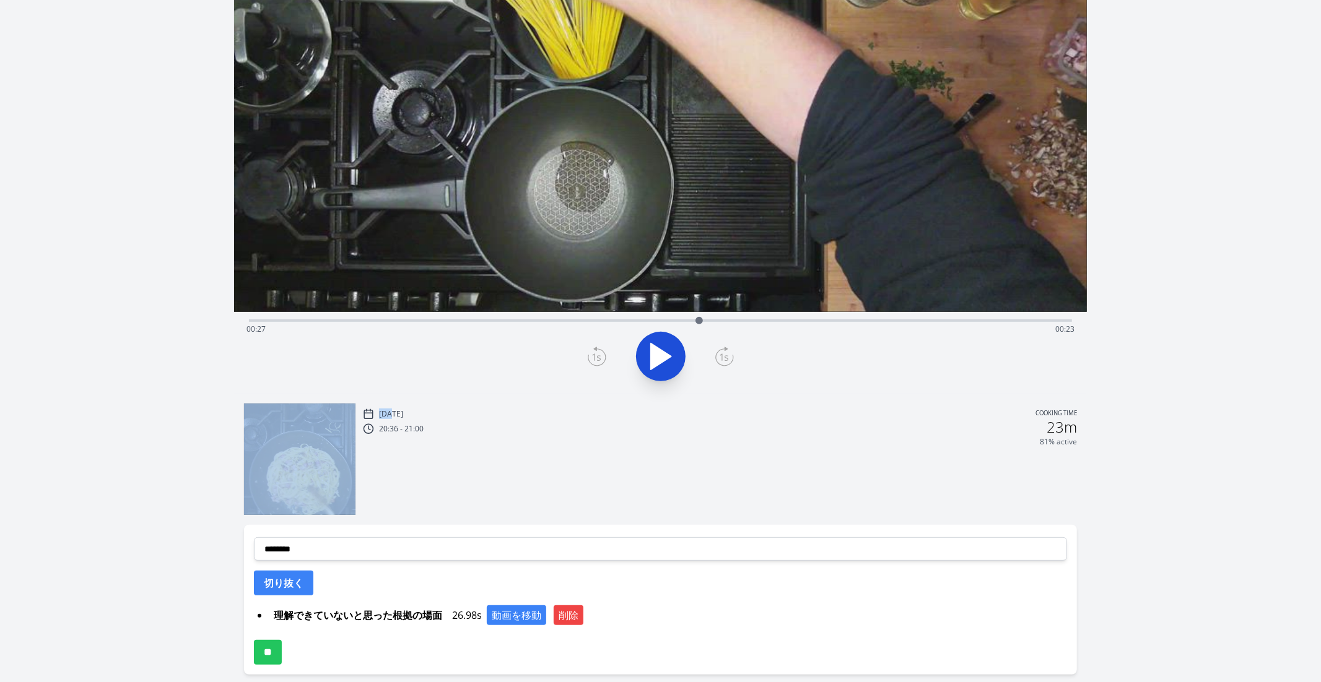
click at [726, 355] on icon at bounding box center [723, 357] width 9 height 7
click at [602, 361] on icon at bounding box center [597, 357] width 19 height 20
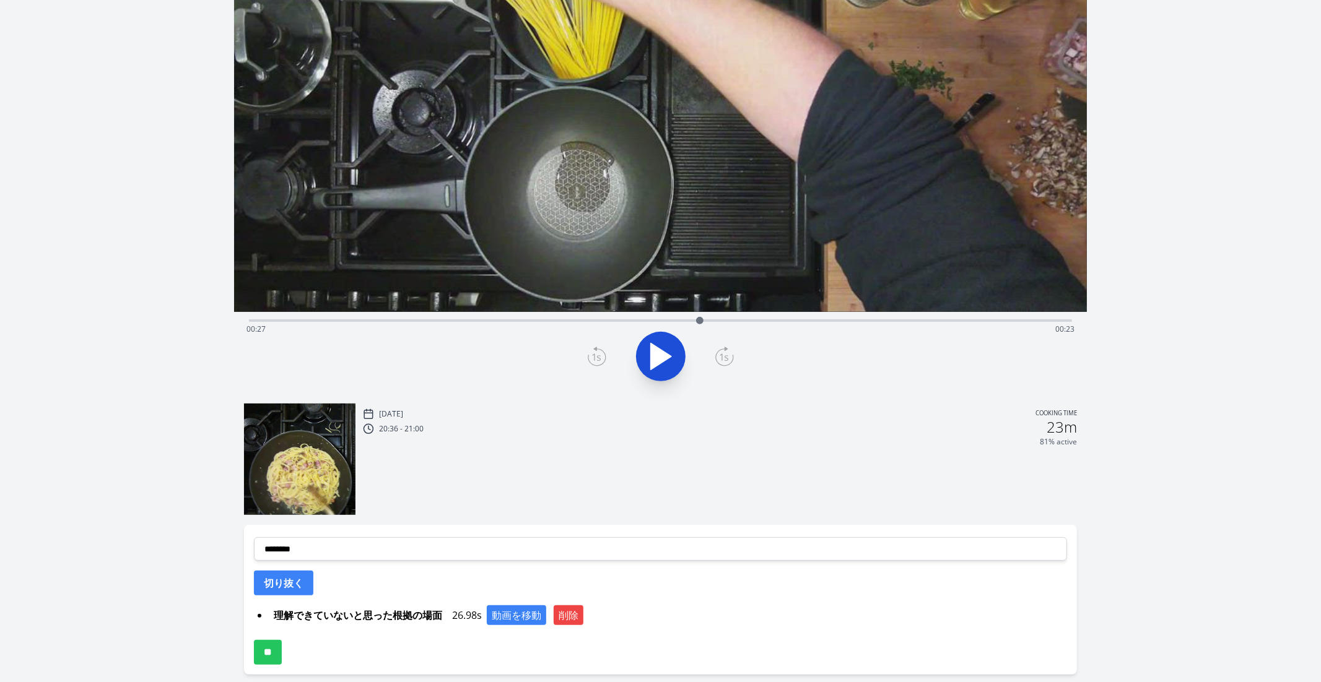
click at [726, 361] on icon at bounding box center [724, 357] width 19 height 20
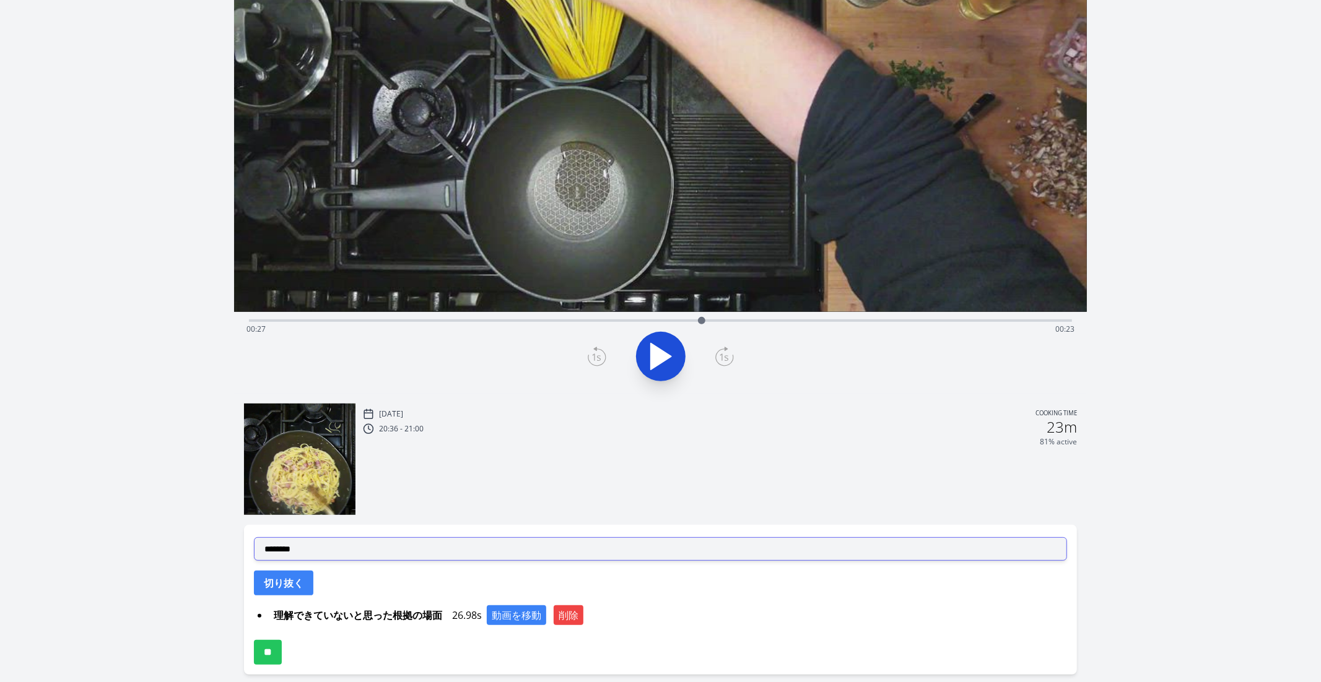
click at [328, 552] on select "**********" at bounding box center [661, 549] width 814 height 24
select select "**********"
click at [254, 537] on select "**********" at bounding box center [661, 549] width 814 height 24
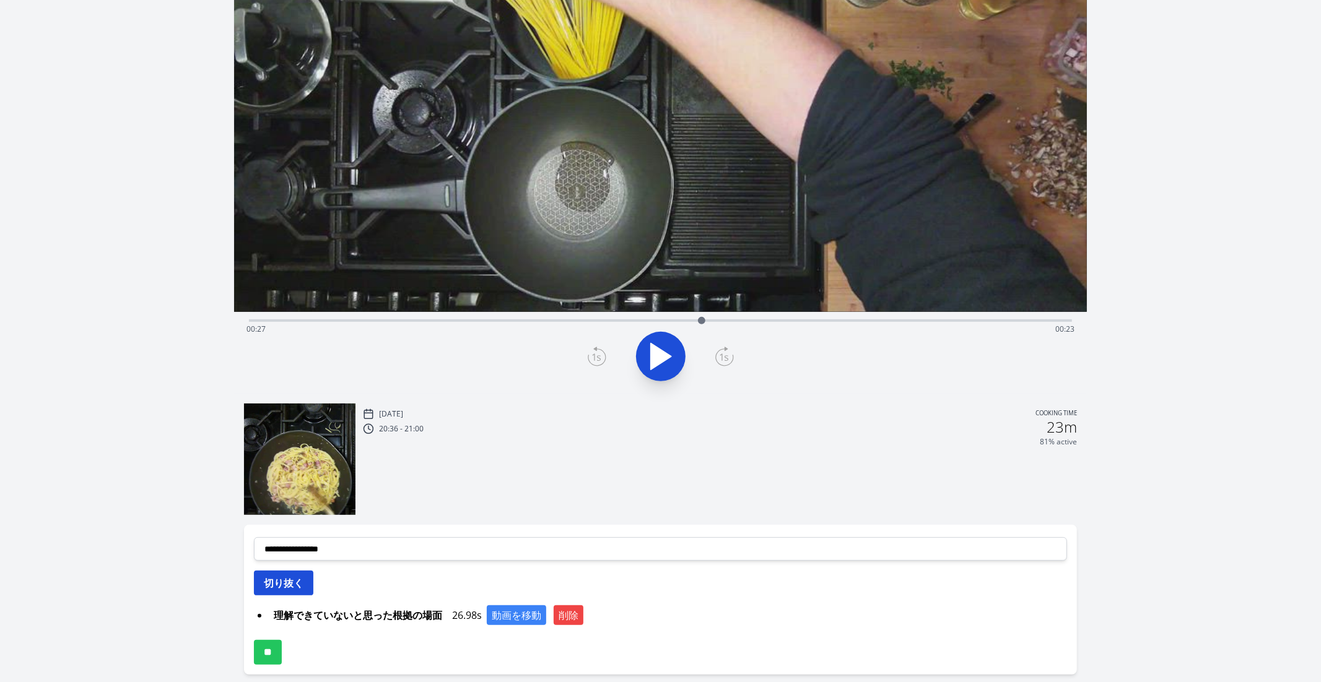
click at [285, 585] on button "切り抜く" at bounding box center [283, 583] width 59 height 25
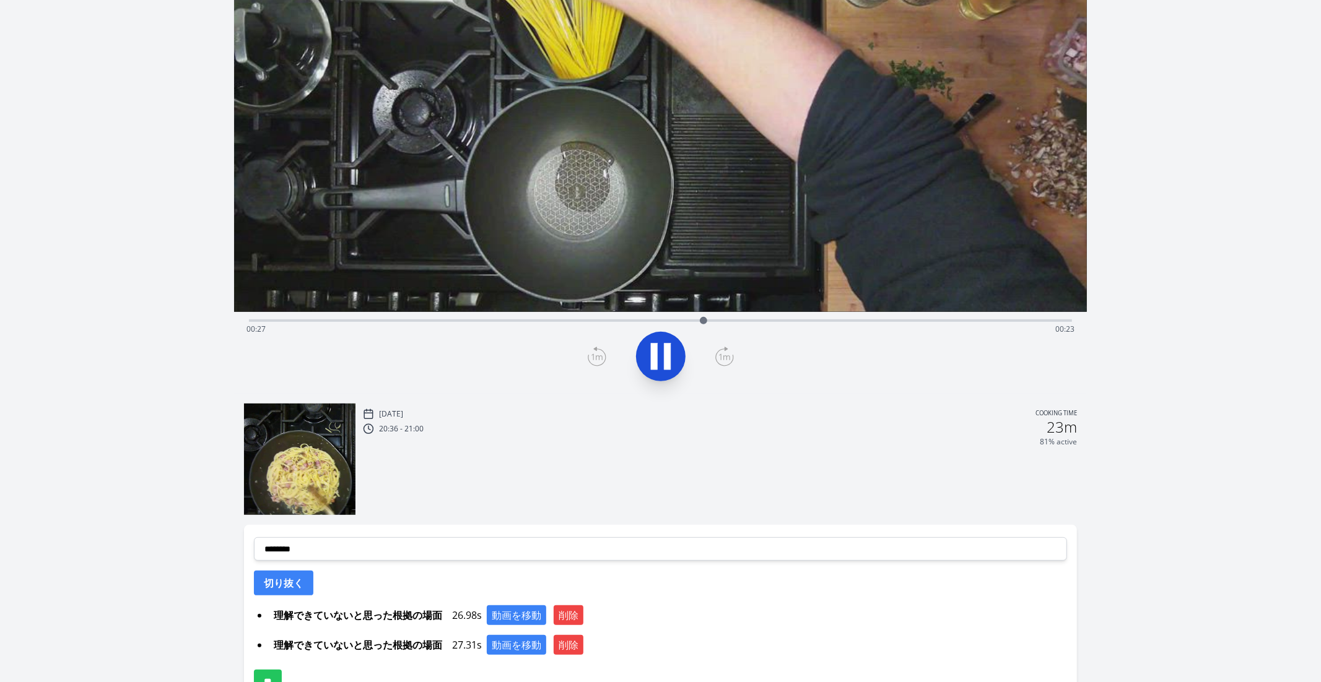
click at [621, 325] on div "Time elapsed: 00:27 Time remaining: 00:23" at bounding box center [660, 329] width 828 height 20
click at [582, 313] on div "Time elapsed: 00:22 Time remaining: 00:28" at bounding box center [660, 319] width 823 height 15
click at [555, 312] on div "Time elapsed: 00:20 Time remaining: 00:30" at bounding box center [660, 319] width 823 height 15
click at [536, 306] on video at bounding box center [660, 72] width 853 height 480
click at [514, 311] on video at bounding box center [660, 72] width 853 height 480
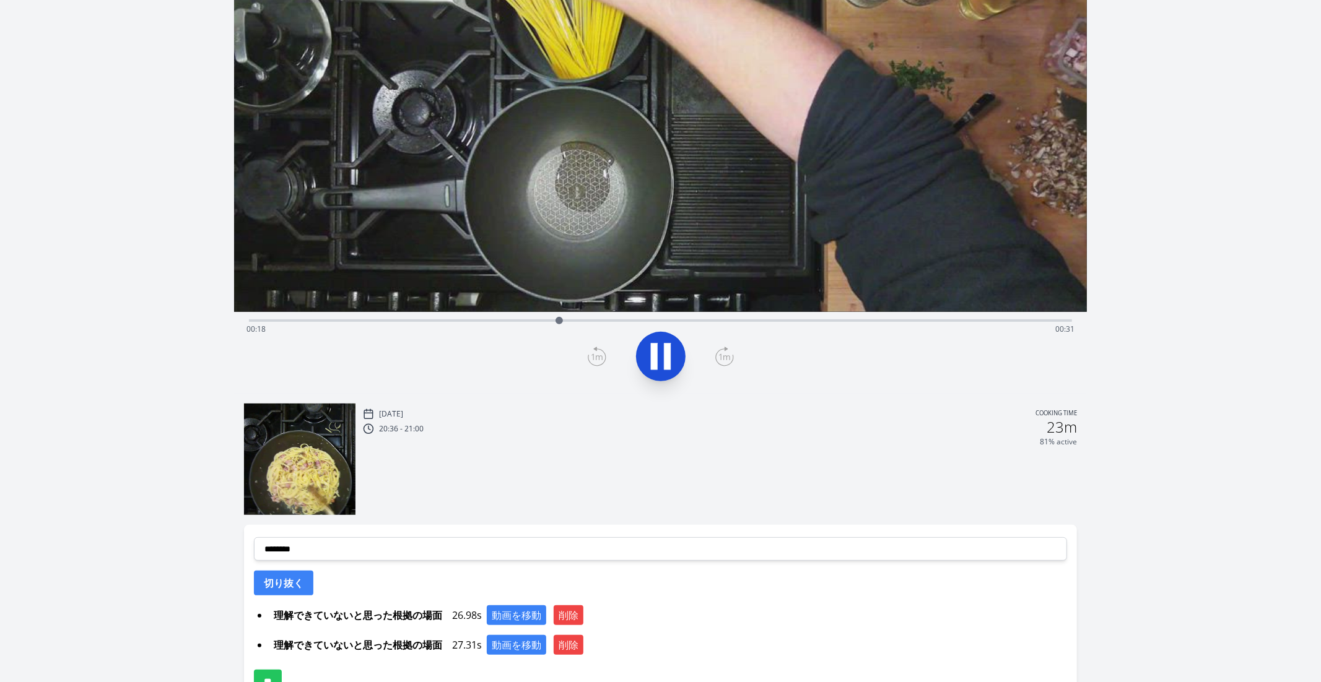
click at [508, 319] on div "Time elapsed: 00:18 Time remaining: 00:31" at bounding box center [660, 329] width 828 height 20
click at [665, 355] on icon at bounding box center [667, 357] width 7 height 27
click at [665, 355] on icon at bounding box center [661, 357] width 20 height 26
click at [665, 355] on icon at bounding box center [667, 357] width 7 height 27
click at [585, 359] on div at bounding box center [660, 356] width 838 height 59
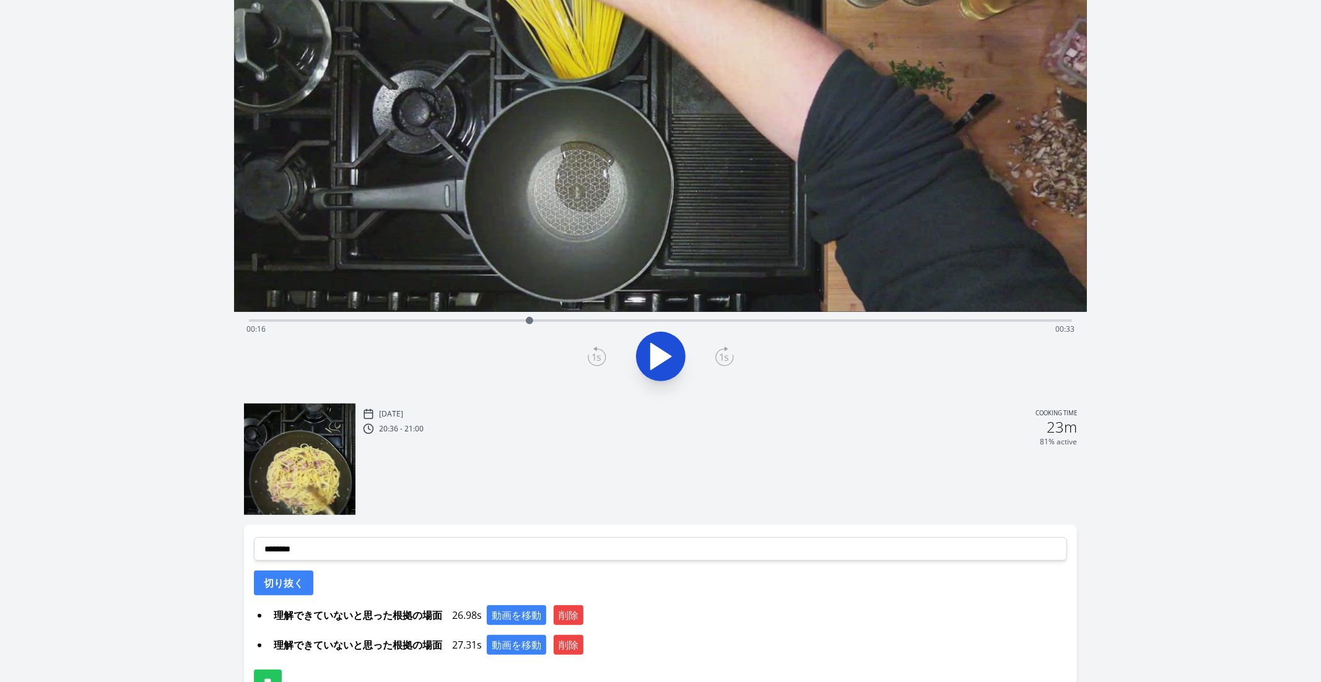
click at [598, 362] on icon at bounding box center [597, 357] width 19 height 20
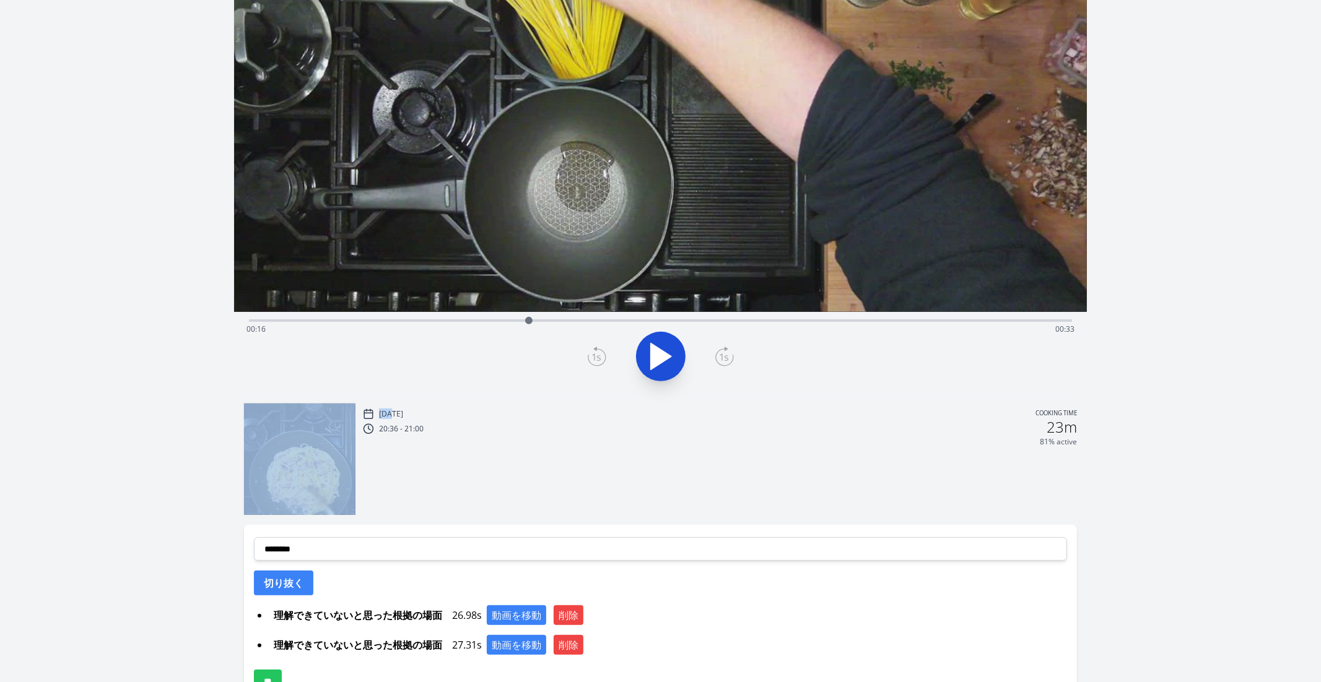
click at [598, 362] on icon at bounding box center [597, 357] width 19 height 20
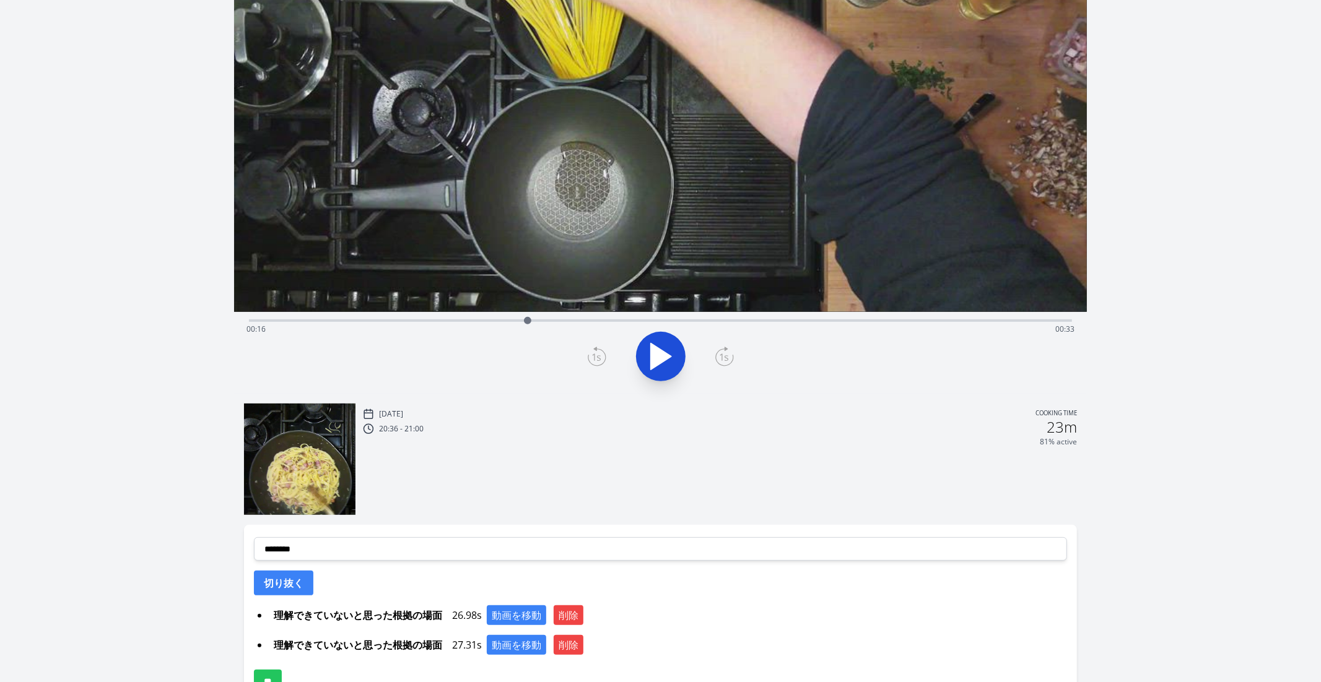
click at [598, 362] on icon at bounding box center [597, 357] width 19 height 20
click at [596, 360] on icon at bounding box center [597, 357] width 19 height 20
click at [731, 361] on icon at bounding box center [724, 357] width 19 height 20
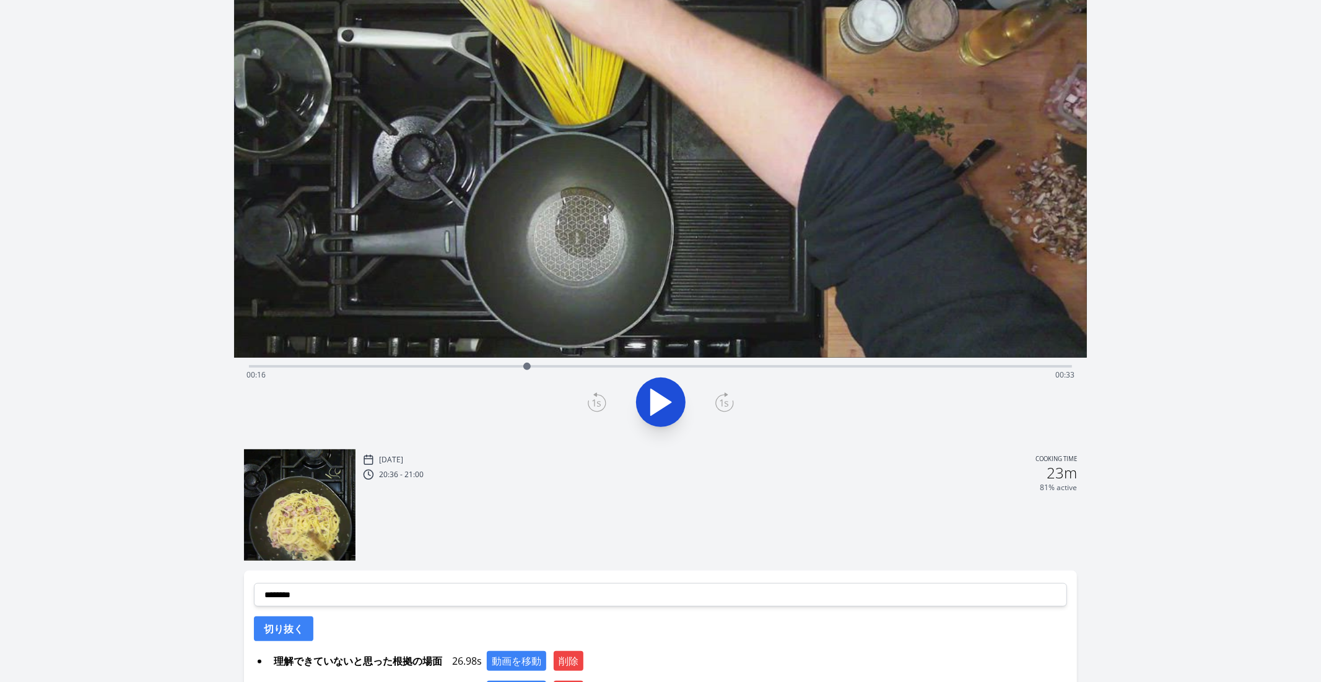
scroll to position [87, 0]
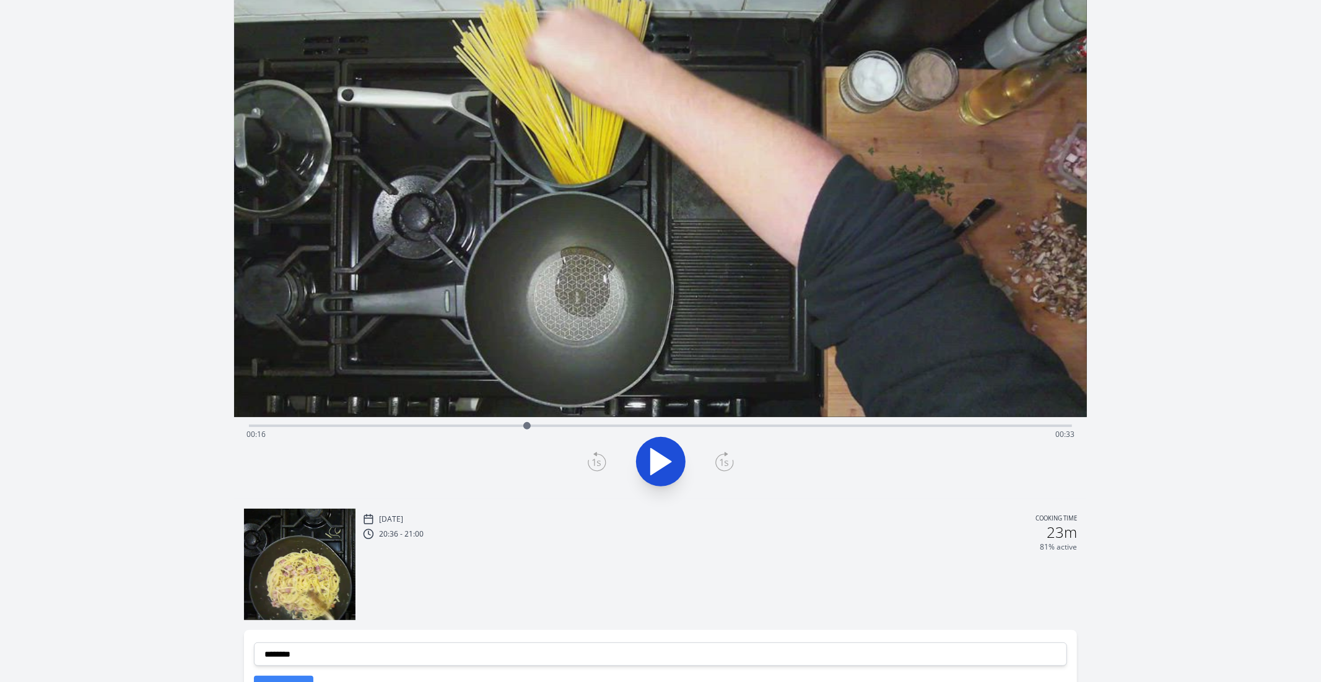
click at [594, 461] on icon at bounding box center [597, 462] width 19 height 20
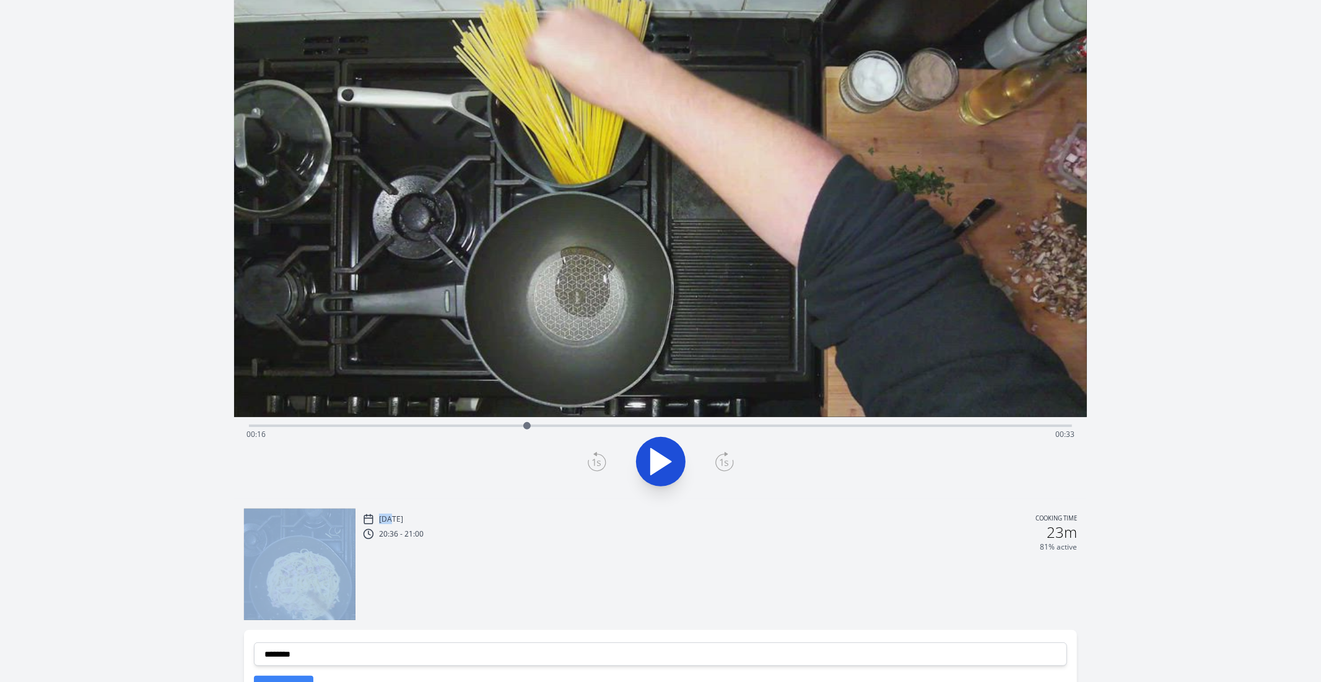
click at [594, 461] on icon at bounding box center [597, 462] width 19 height 20
click at [718, 465] on icon at bounding box center [724, 462] width 19 height 20
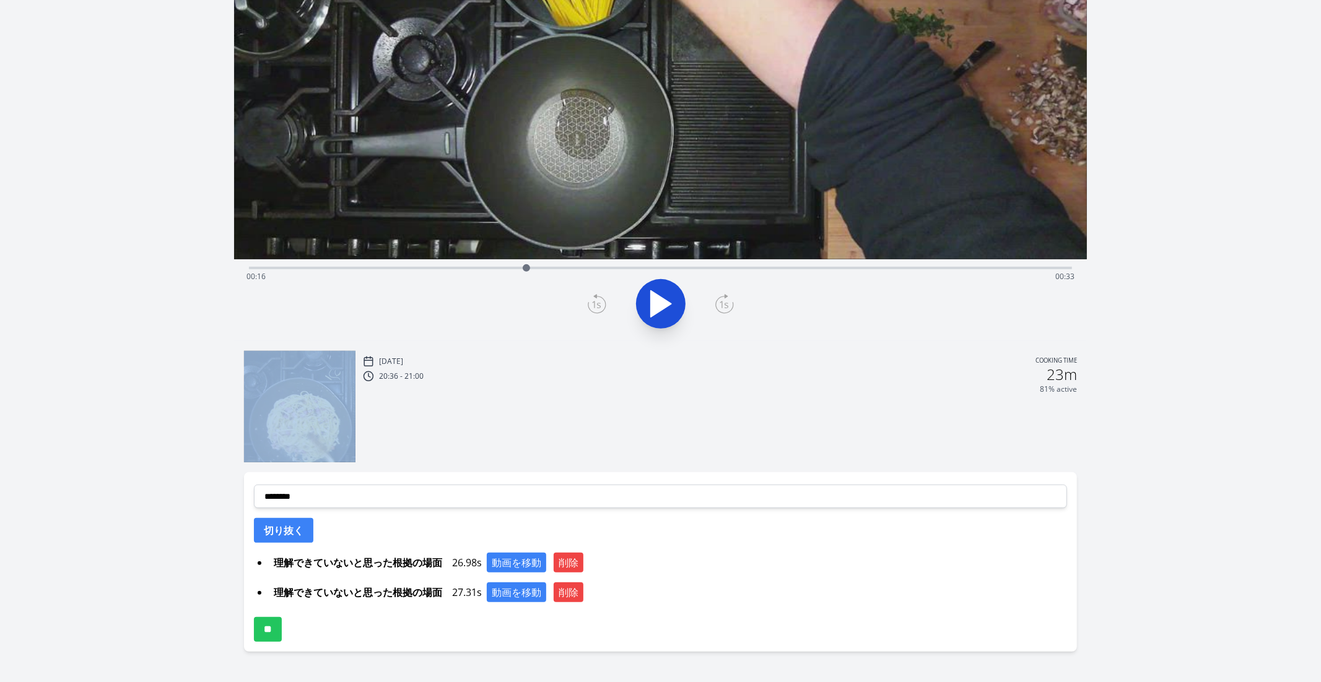
scroll to position [246, 0]
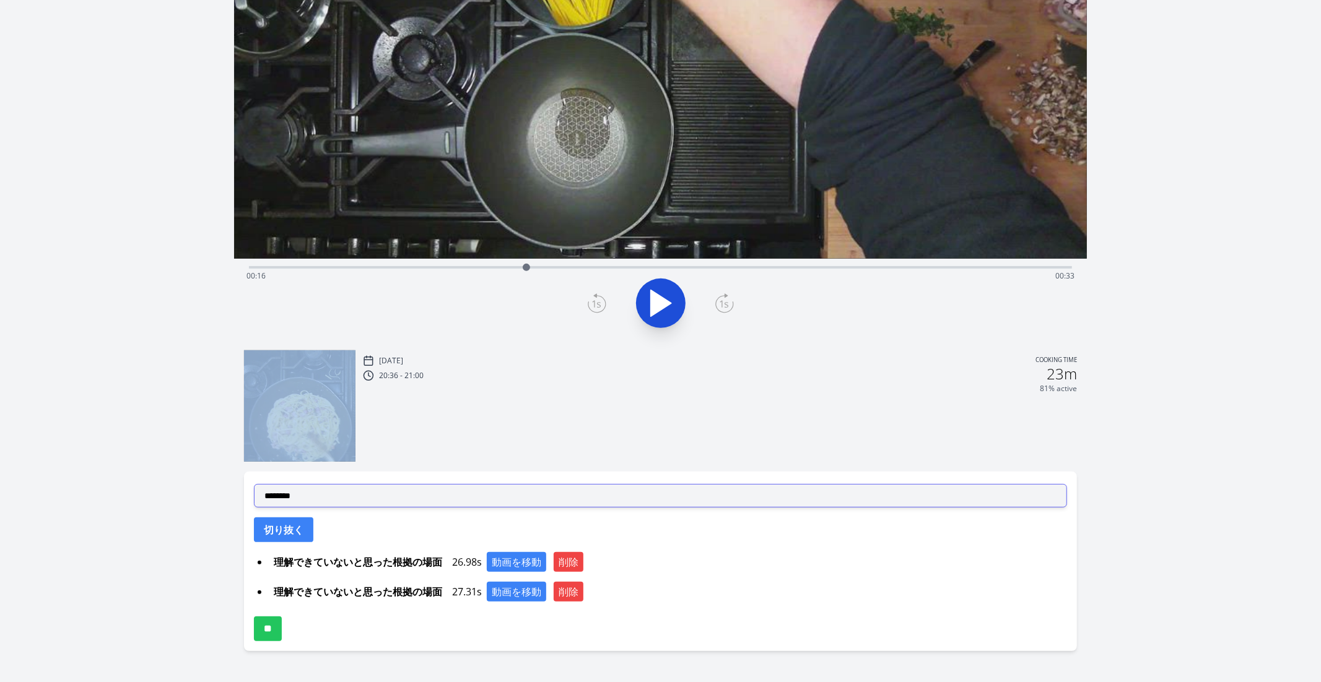
click at [641, 498] on select "**********" at bounding box center [661, 496] width 814 height 24
select select "**********"
click at [254, 484] on select "**********" at bounding box center [661, 496] width 814 height 24
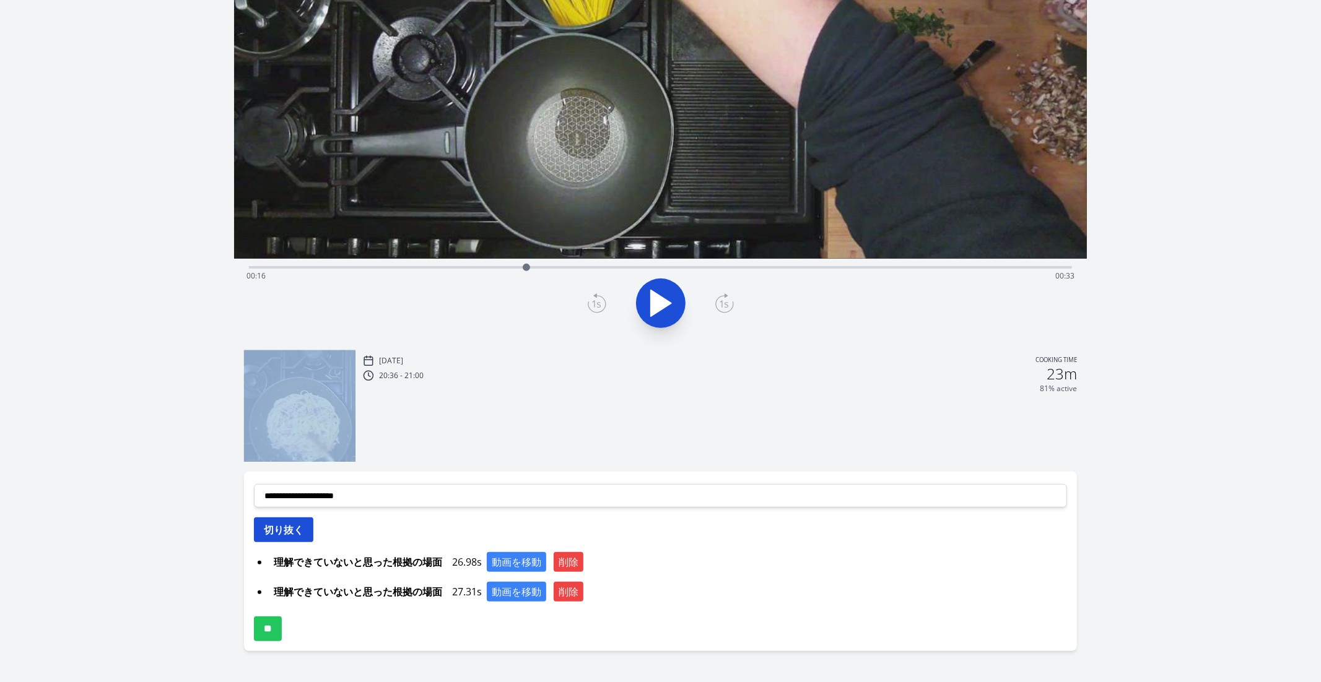
click at [271, 519] on button "切り抜く" at bounding box center [283, 530] width 59 height 25
select select
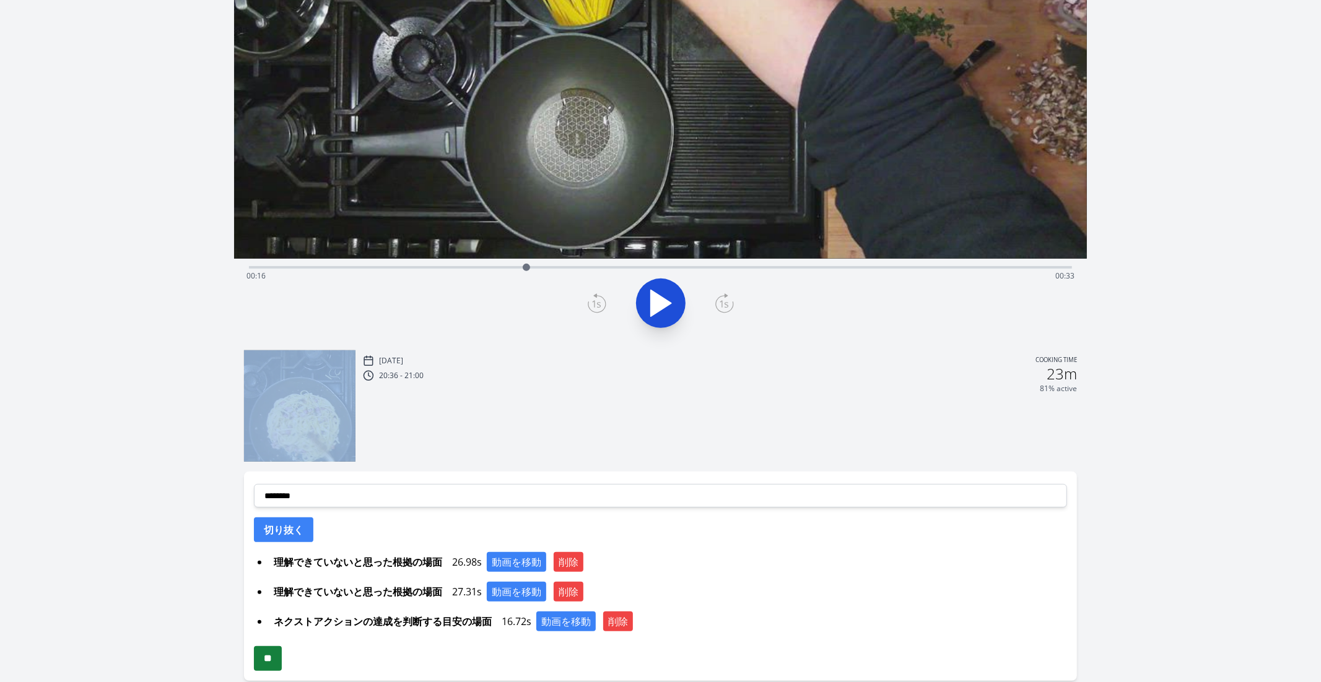
click at [275, 655] on input "**" at bounding box center [268, 658] width 28 height 25
